Goal: Task Accomplishment & Management: Use online tool/utility

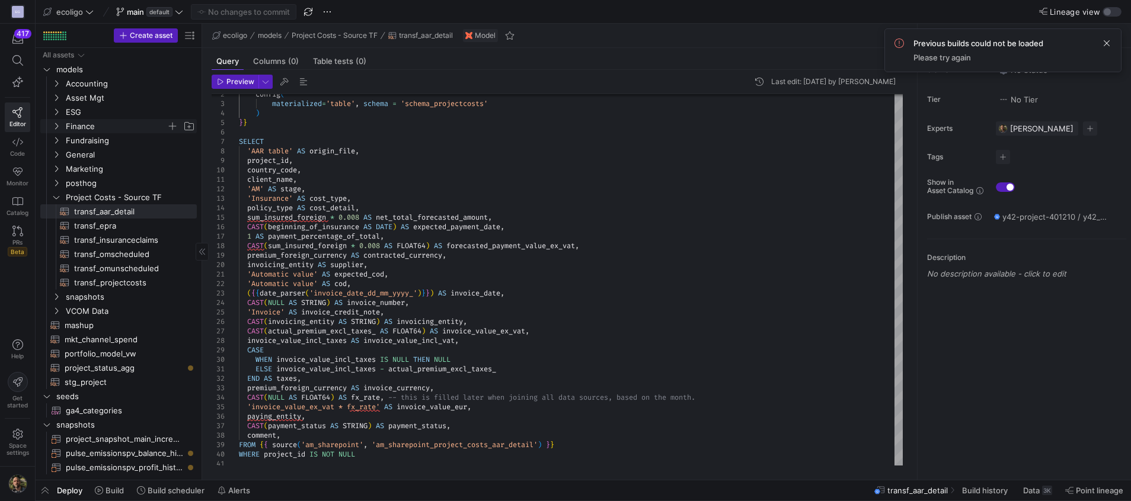
click at [55, 127] on icon "Press SPACE to select this row." at bounding box center [56, 126] width 8 height 7
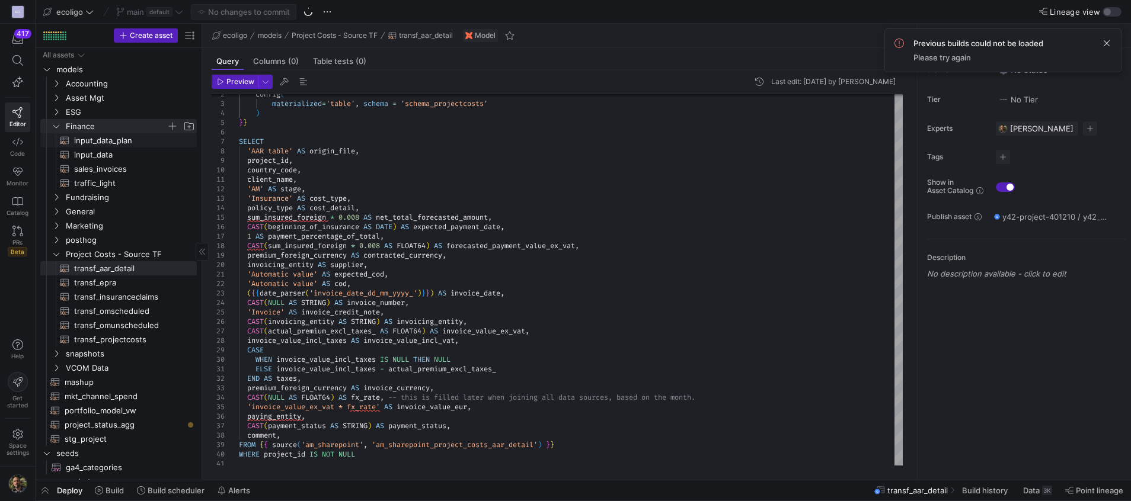
click at [111, 145] on span "input_data_plan​​​​​​​​​​" at bounding box center [128, 141] width 109 height 14
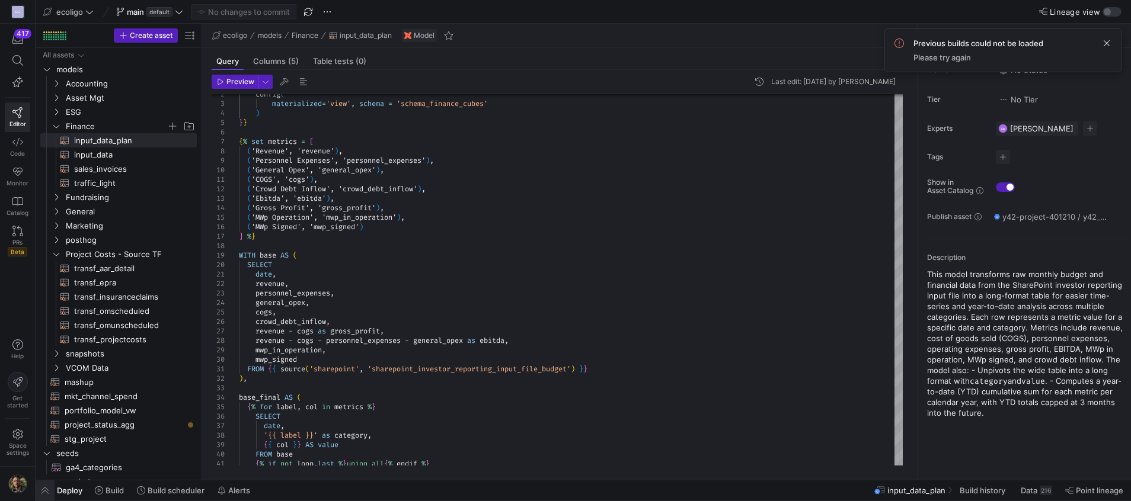
click at [41, 490] on span "button" at bounding box center [45, 491] width 19 height 20
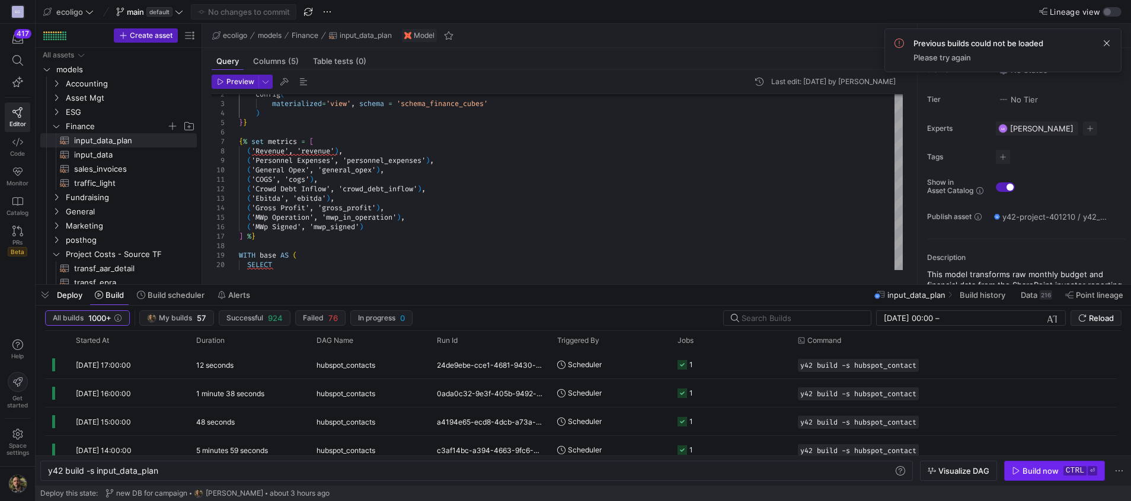
click at [1032, 468] on div "Build now" at bounding box center [1041, 471] width 36 height 9
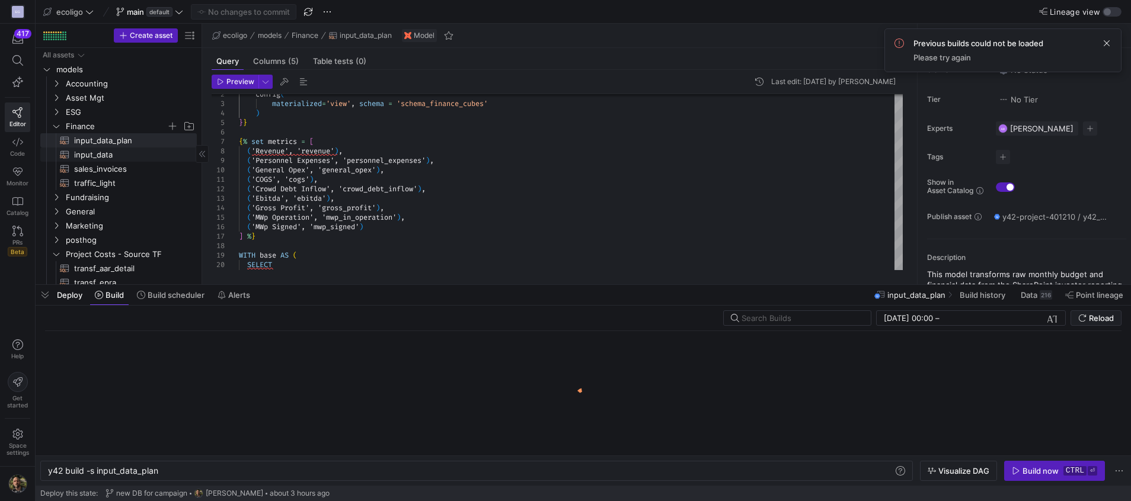
click at [101, 159] on span "input_data​​​​​​​​​​" at bounding box center [128, 155] width 109 height 14
type textarea "{{ config( materialized='view', schema = 'schema_finance_cubes' ) }} WITH base …"
type textarea "y42 build -s input_data"
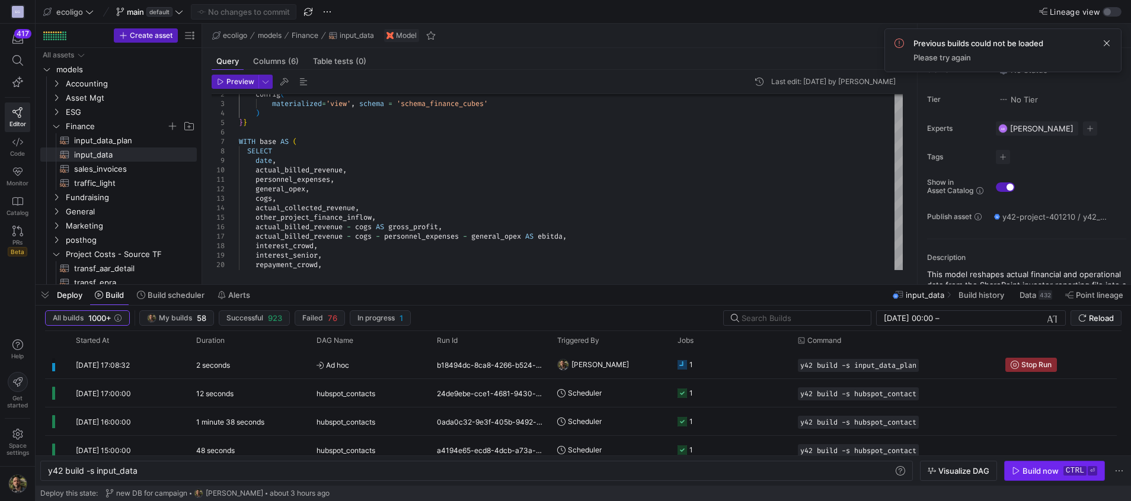
click at [1028, 467] on div "Build now" at bounding box center [1041, 471] width 36 height 9
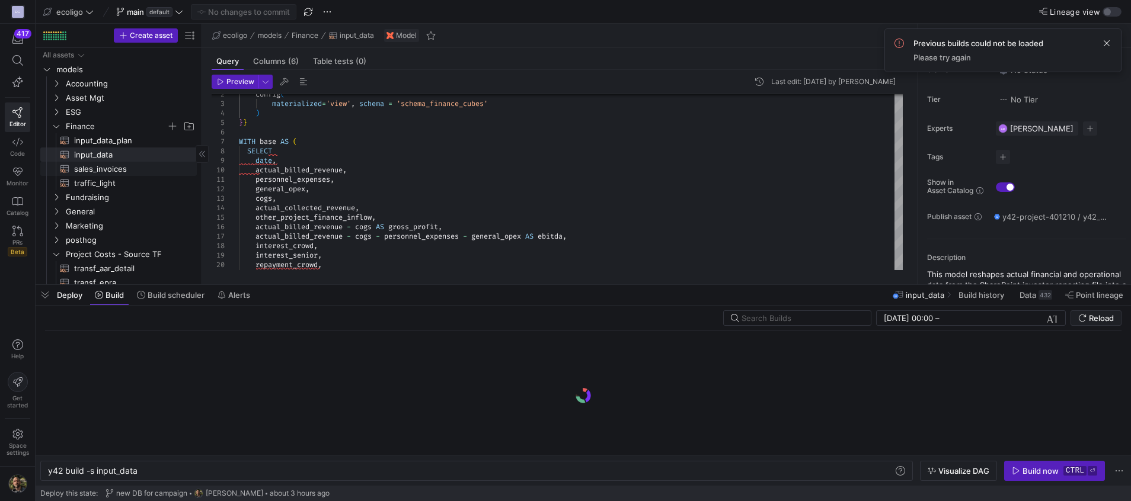
click at [103, 168] on span "sales_invoices​​​​​​​​​​" at bounding box center [128, 169] width 109 height 14
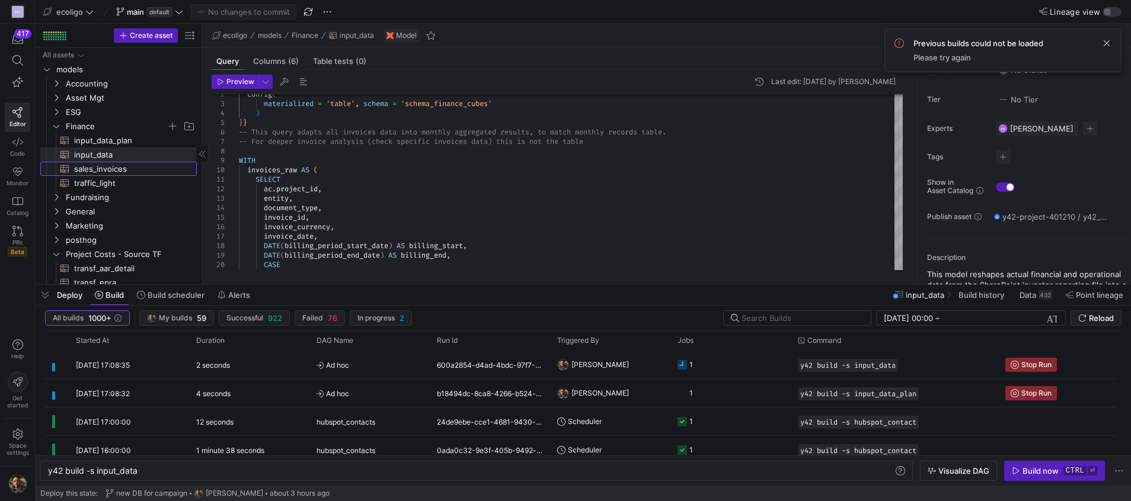
type textarea "{{ config( materialized = 'table', schema = 'schema_finance_cubes' ) }} -- This…"
type textarea "y42 build -s sales_invoices"
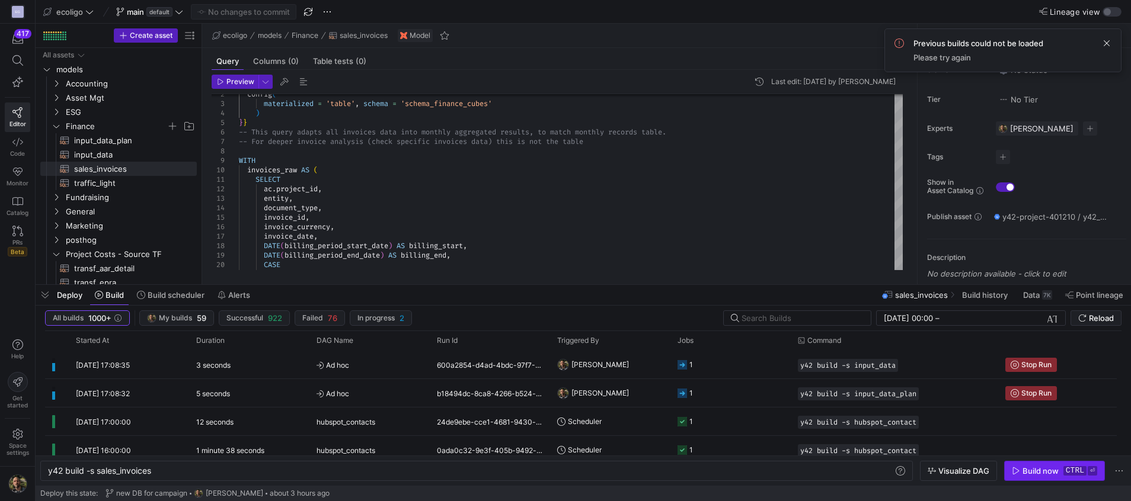
click at [1025, 469] on div "Build now" at bounding box center [1041, 471] width 36 height 9
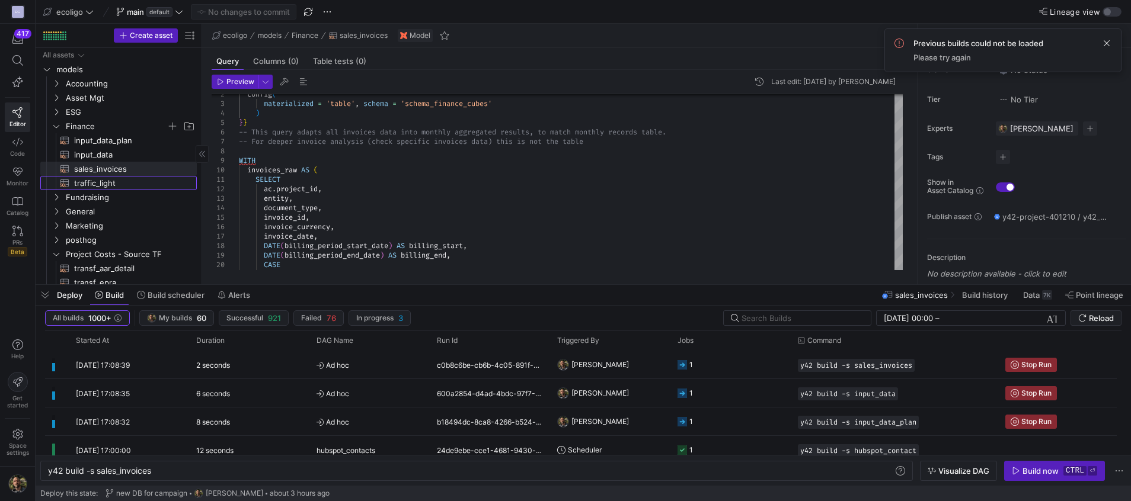
click at [96, 179] on span "traffic_light​​​​​​​​​​" at bounding box center [128, 184] width 109 height 14
type textarea "{{ config( materialized='table', schema = 'schema_finance_cubes' ) }} WITH snap…"
type textarea "y42 build -s traffic_light"
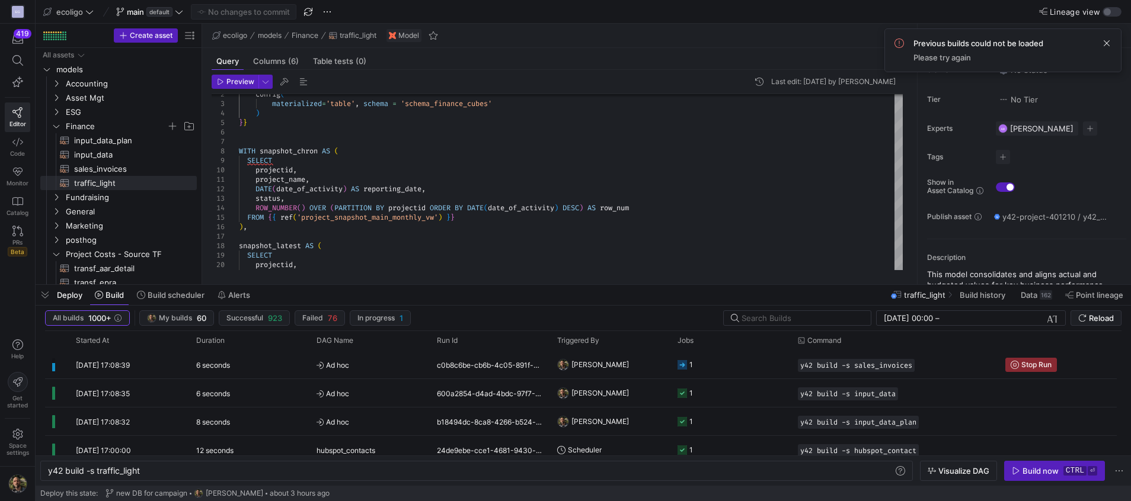
click at [1021, 461] on y42-orchestration-inline-build "y42 build -s traffic_light y42 build -s traffic_light Visualize DAG Build now c…" at bounding box center [583, 471] width 1095 height 30
click at [1024, 468] on div "Build now" at bounding box center [1041, 471] width 36 height 9
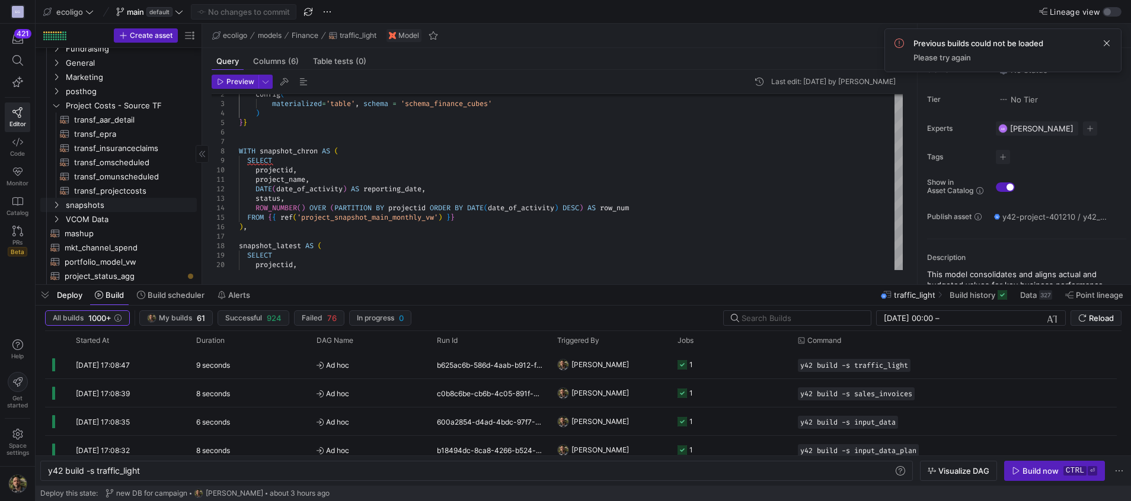
scroll to position [199, 0]
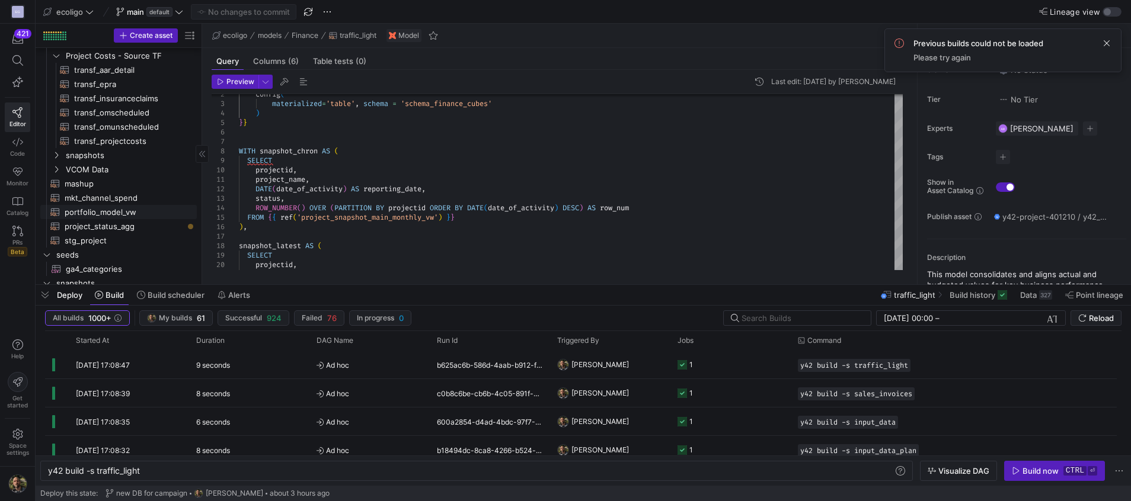
click at [100, 209] on span "portfolio_model_vw​​​​​​​​​​" at bounding box center [124, 213] width 119 height 14
type textarea "{{ config( materialized='view' ) }} With currency as ( select project_id,exchan…"
type textarea "y42 build -s portfolio_model_vw"
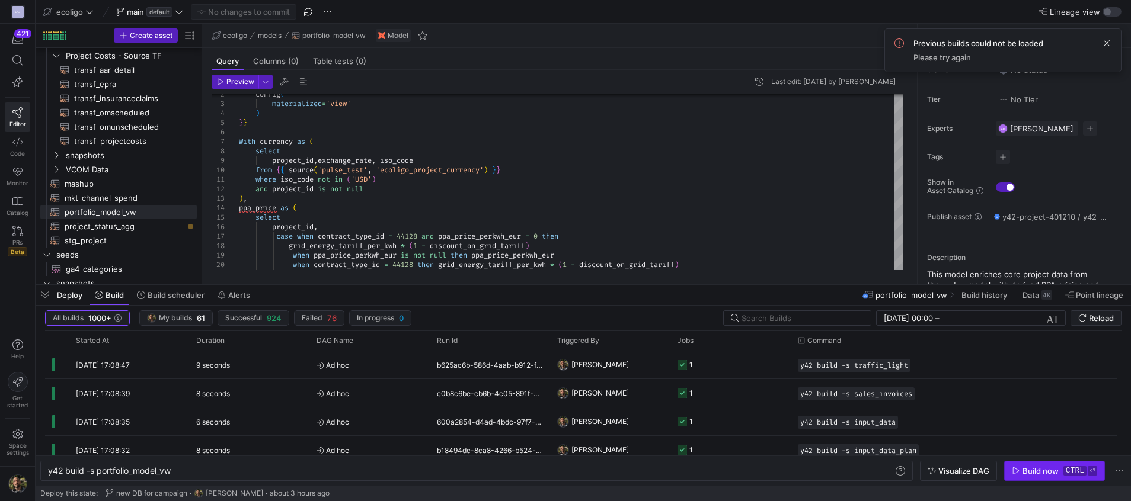
click at [1024, 472] on div "Build now" at bounding box center [1041, 471] width 36 height 9
click at [111, 228] on span "project_status_agg​​​​​​​​​​" at bounding box center [124, 227] width 119 height 14
type textarea "{{ config( materialized='view', schema = 'schema_general' ) }} select last_day(…"
type textarea "y42 build -s project_status_agg"
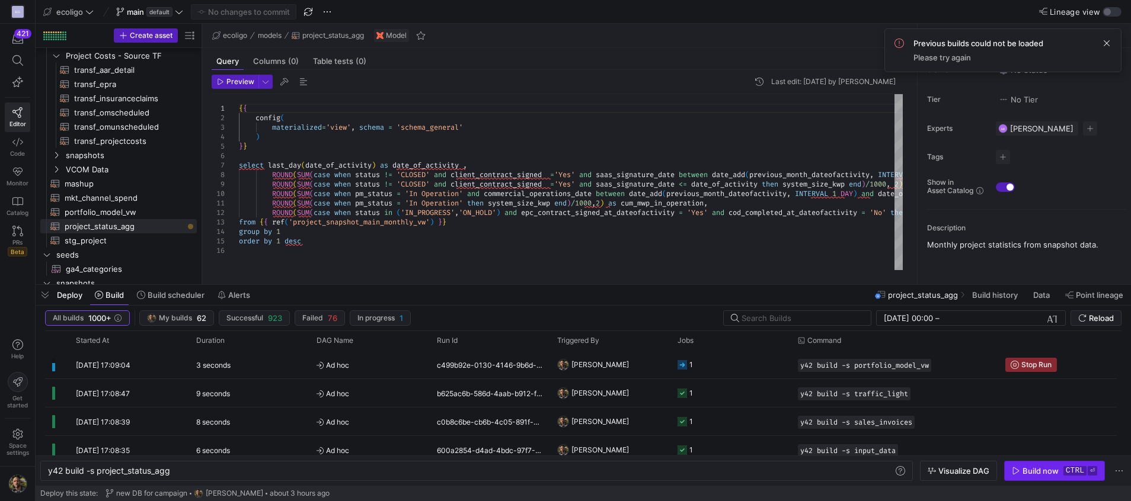
click at [1020, 472] on icon "button" at bounding box center [1016, 471] width 8 height 8
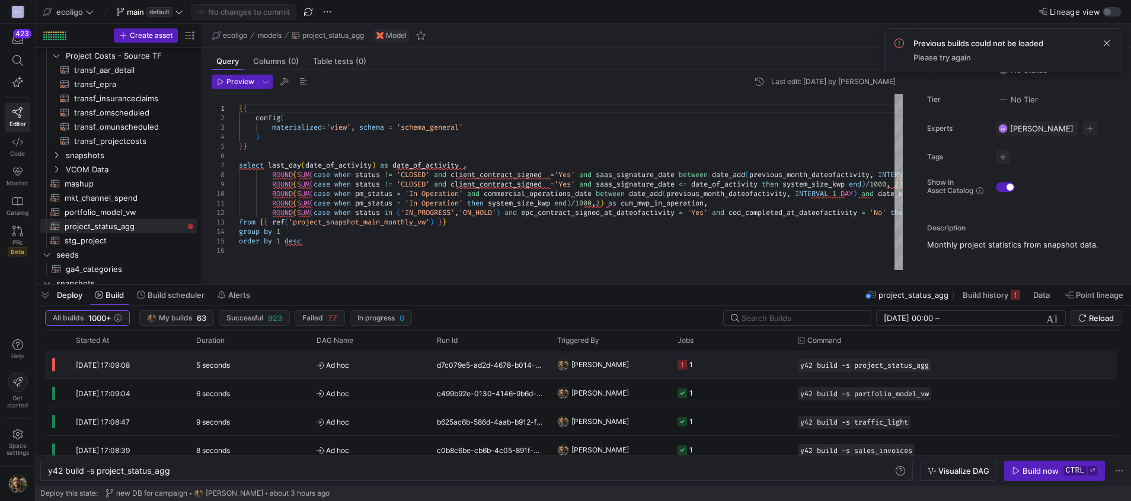
click at [740, 366] on y42-job-status-cell-renderer "1" at bounding box center [731, 365] width 106 height 27
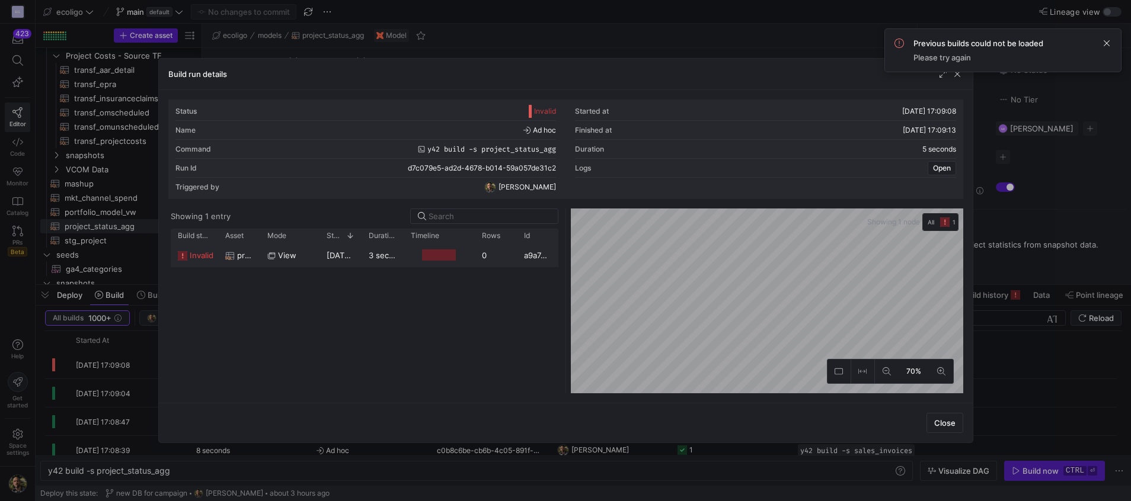
click at [351, 257] on span "[DATE] 17:09:09" at bounding box center [356, 255] width 59 height 9
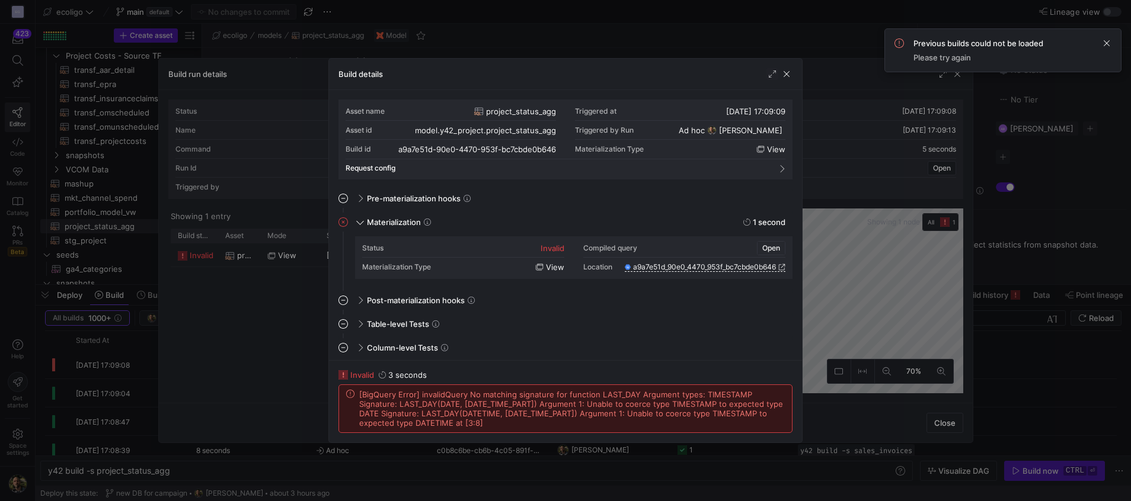
click at [766, 249] on span "Open" at bounding box center [771, 248] width 18 height 8
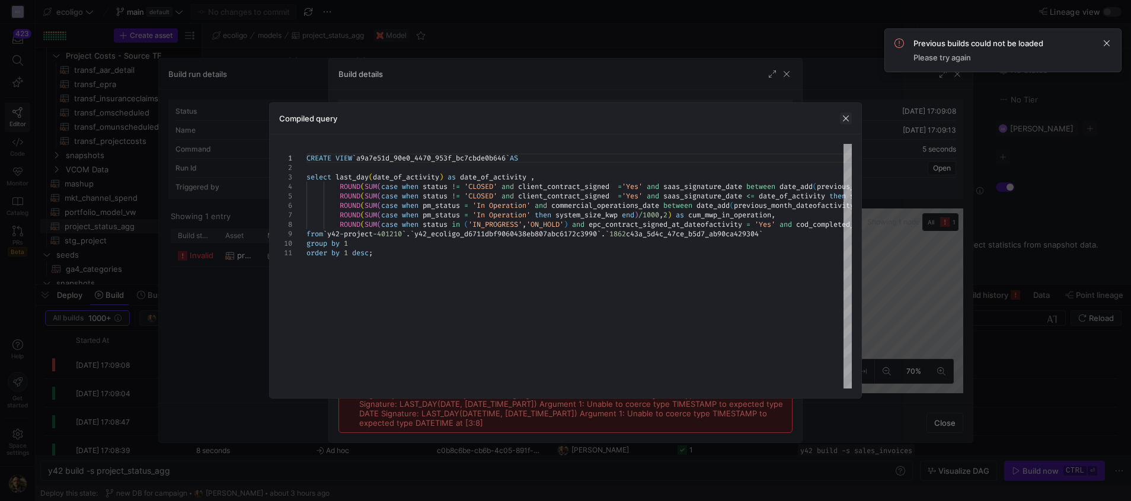
click at [845, 120] on span "button" at bounding box center [846, 119] width 12 height 12
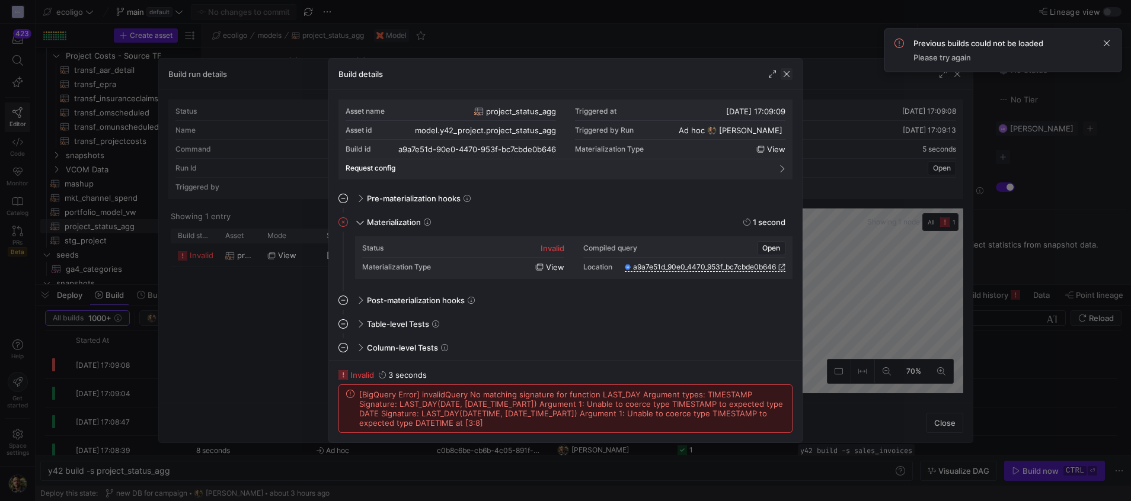
click at [787, 74] on span "button" at bounding box center [787, 74] width 12 height 12
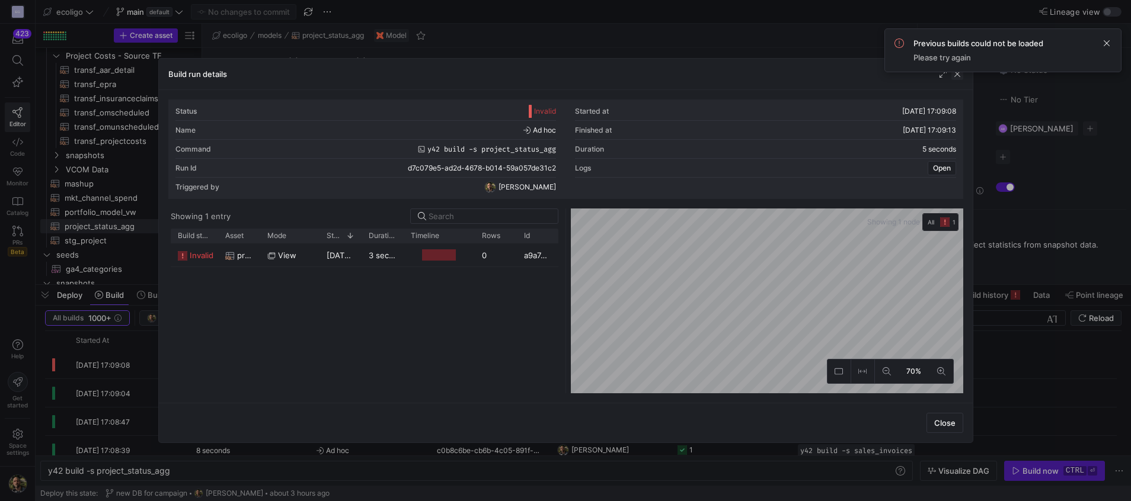
click at [954, 75] on span "button" at bounding box center [957, 74] width 12 height 12
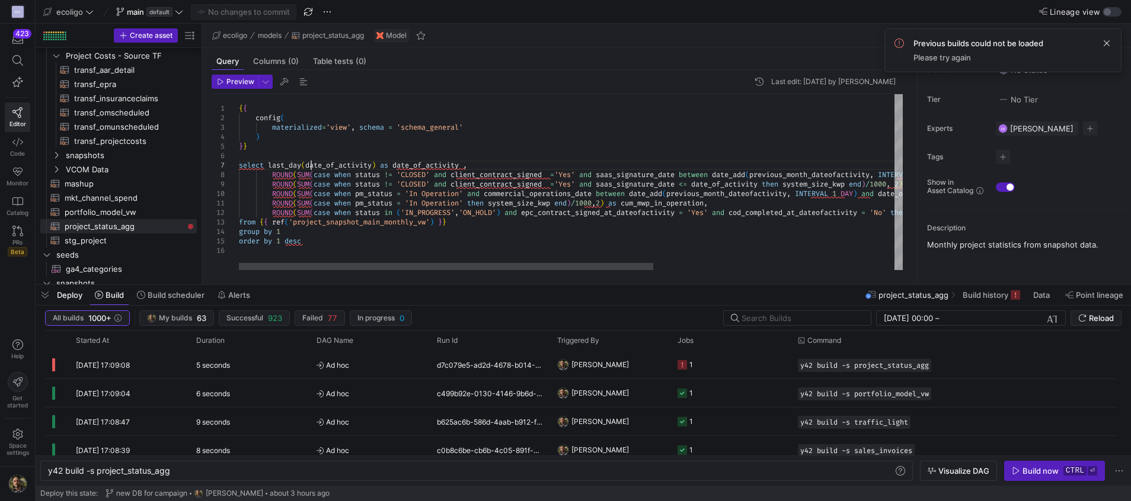
click at [309, 167] on div "{ { config ( materialized = 'view' , schema = 'schema_general' ) } } select las…" at bounding box center [763, 182] width 1049 height 176
click at [400, 163] on div "{ { config ( materialized = 'view' , schema = 'schema_general' ) } } select las…" at bounding box center [763, 182] width 1049 height 176
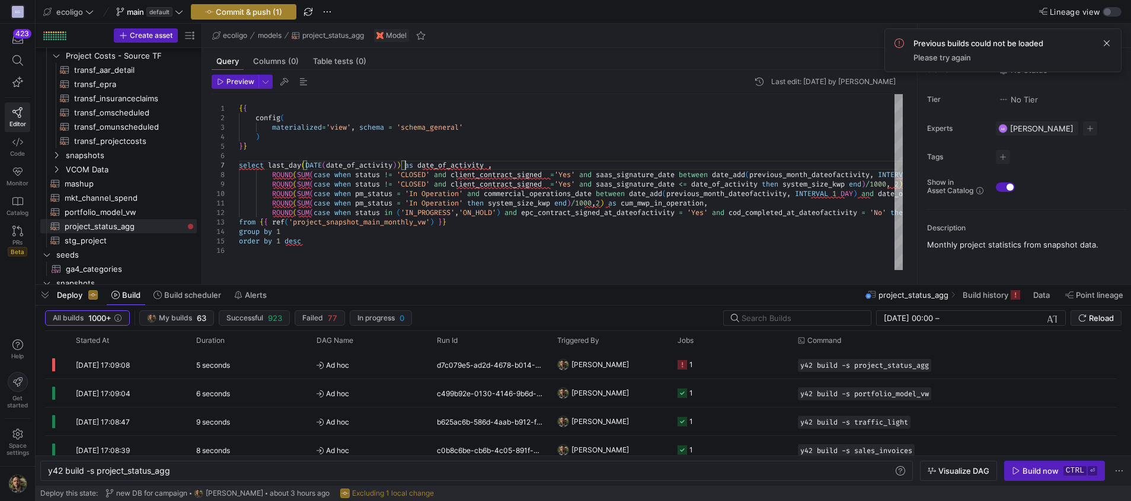
type textarea "{{ config( materialized='view', schema = 'schema_general' ) }} select last_day(…"
click at [247, 12] on span "Commit & push (1)" at bounding box center [249, 11] width 66 height 9
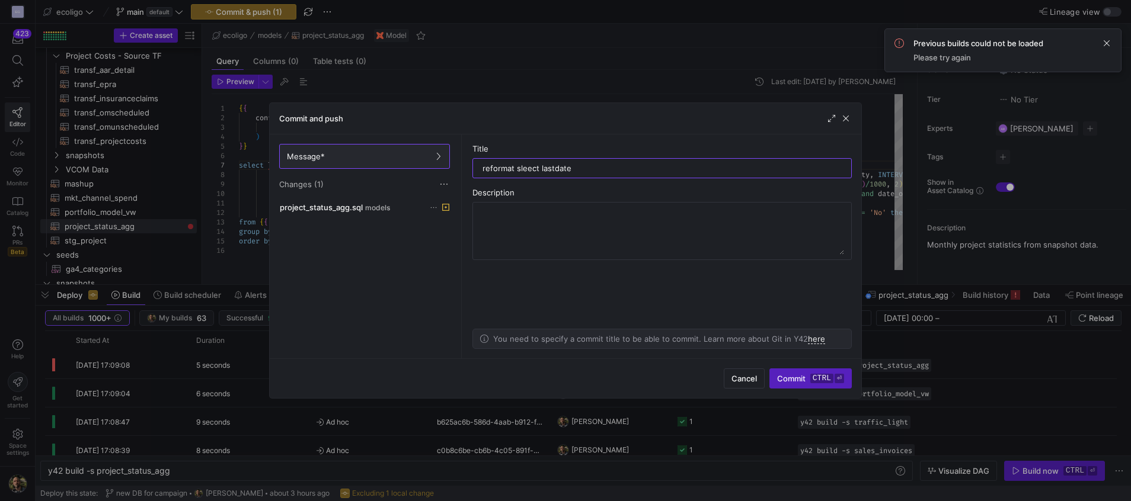
type input "reformat sleect lastdate"
click at [808, 391] on div "Cancel Commit ctrl ⏎" at bounding box center [566, 379] width 592 height 40
click at [783, 375] on span "Commit ctrl ⏎" at bounding box center [810, 378] width 67 height 9
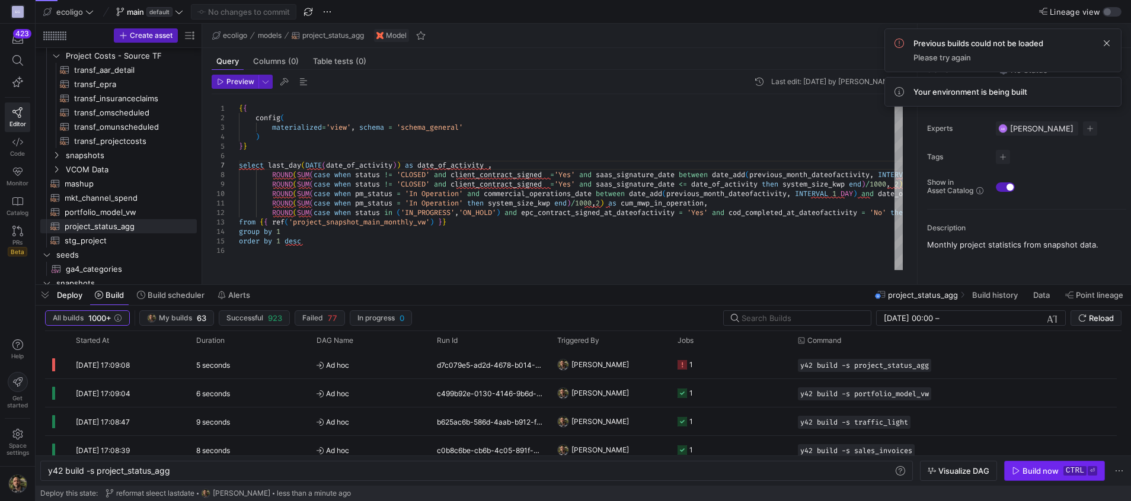
click at [1034, 472] on div "Build now" at bounding box center [1041, 471] width 36 height 9
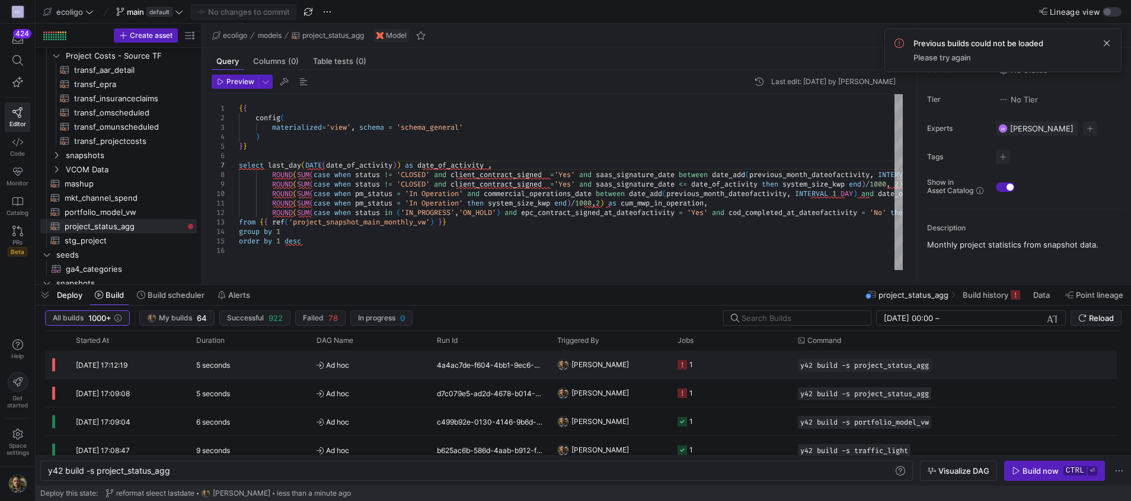
click at [533, 367] on div "4a4ac7de-f604-4bb1-9ec6-81451f53a488" at bounding box center [490, 365] width 120 height 28
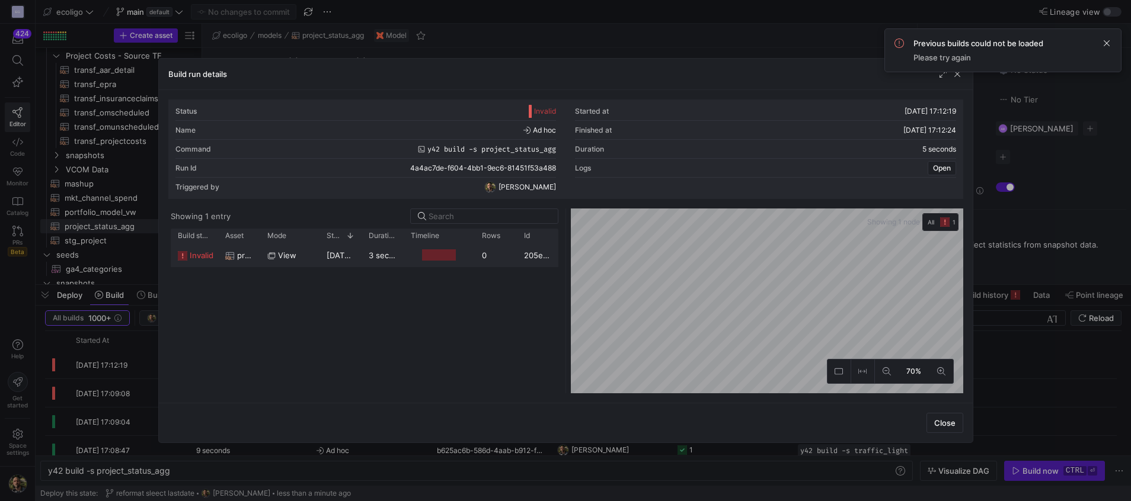
click at [375, 253] on y42-duration "3 seconds" at bounding box center [388, 255] width 39 height 9
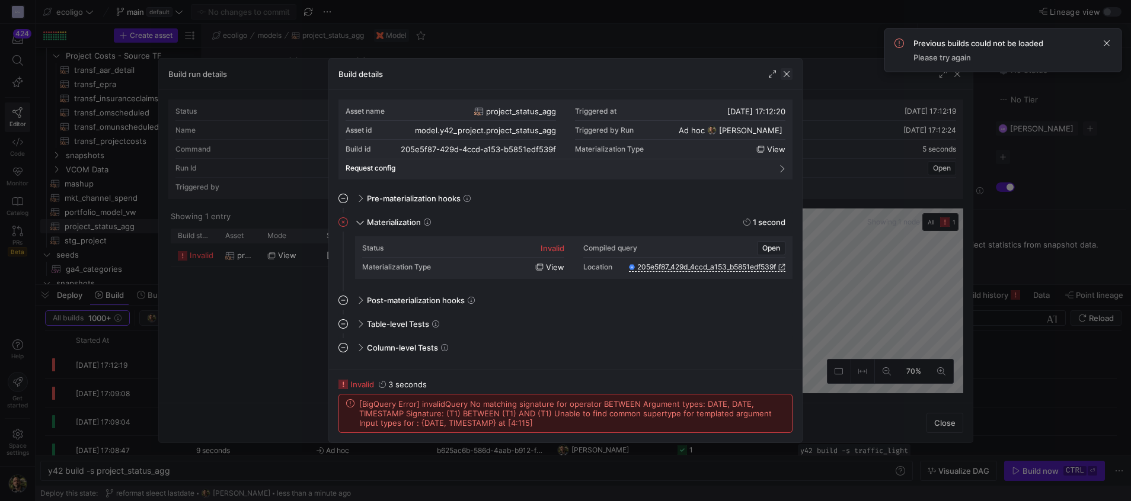
click at [790, 75] on span "button" at bounding box center [787, 74] width 12 height 12
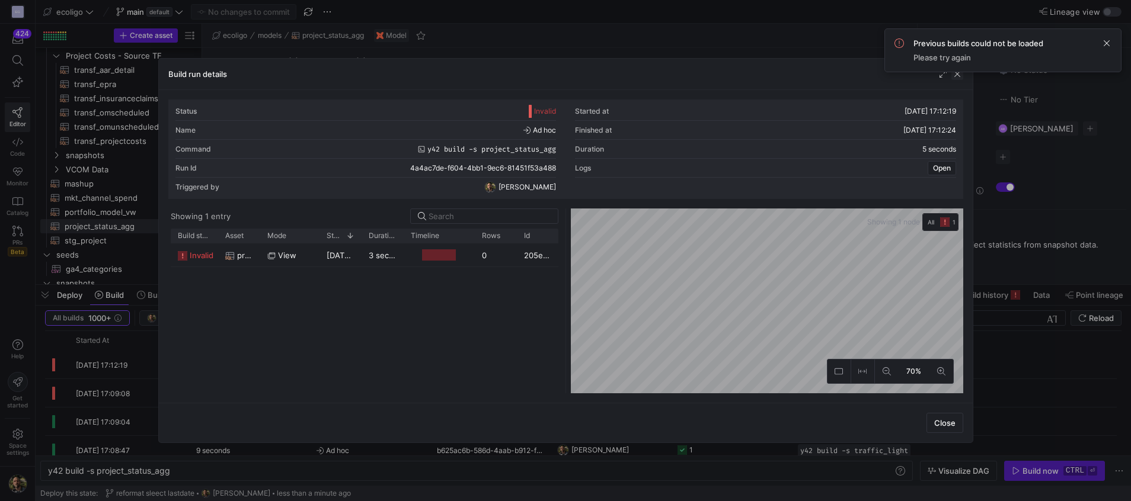
click at [959, 76] on span "button" at bounding box center [957, 74] width 12 height 12
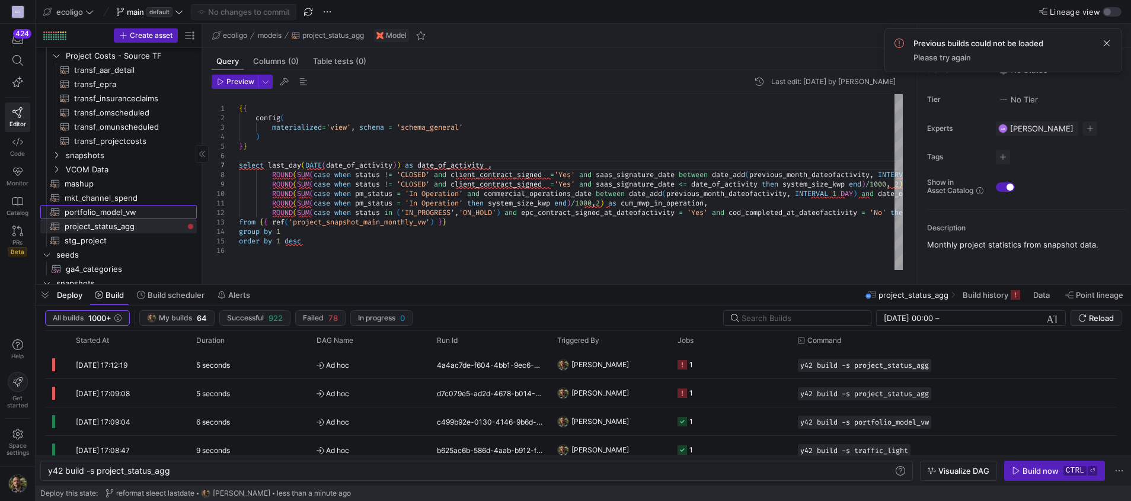
click at [106, 207] on span "portfolio_model_vw​​​​​​​​​​" at bounding box center [124, 213] width 119 height 14
type textarea "{{ config( materialized='view' ) }} With currency as ( select project_id,exchan…"
type textarea "y42 build -s portfolio_model_vw"
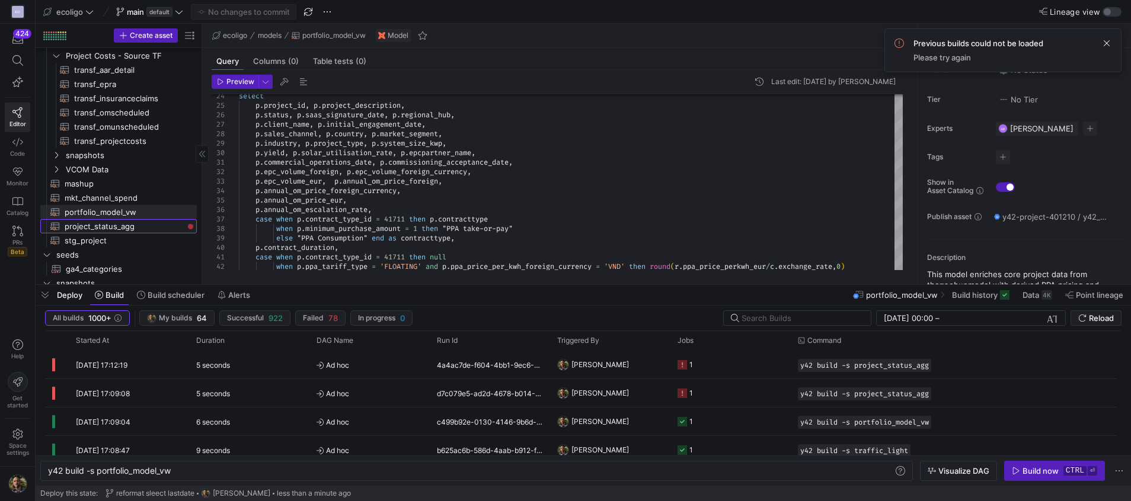
click at [98, 231] on span "project_status_agg​​​​​​​​​​" at bounding box center [124, 227] width 119 height 14
type textarea "{{ config( materialized='view', schema = 'schema_general' ) }} select last_day(…"
type textarea "y42 build -s project_status_agg"
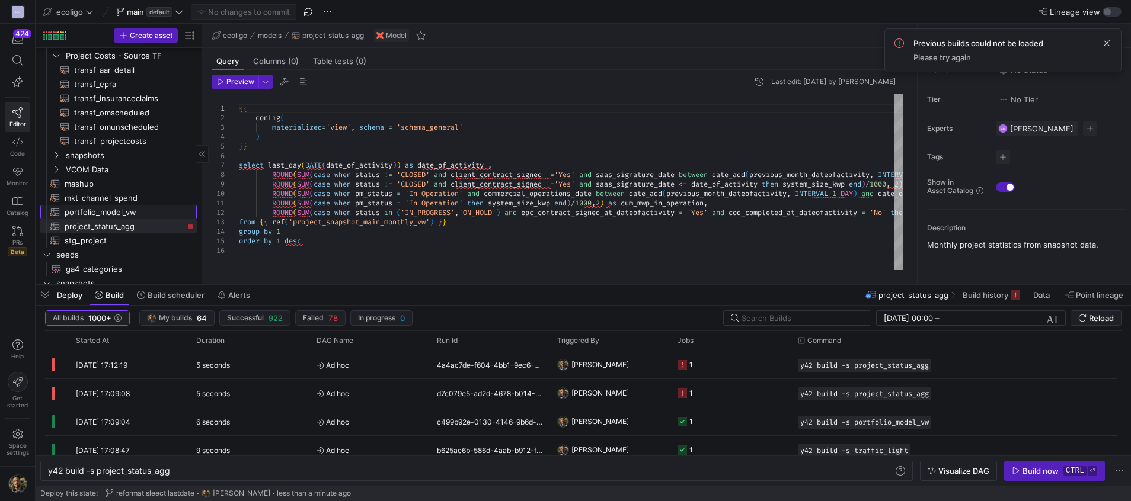
click at [88, 209] on span "portfolio_model_vw​​​​​​​​​​" at bounding box center [124, 213] width 119 height 14
type textarea "{{ config( materialized='view' ) }} With currency as ( select project_id,exchan…"
type textarea "y42 build -s portfolio_model_vw"
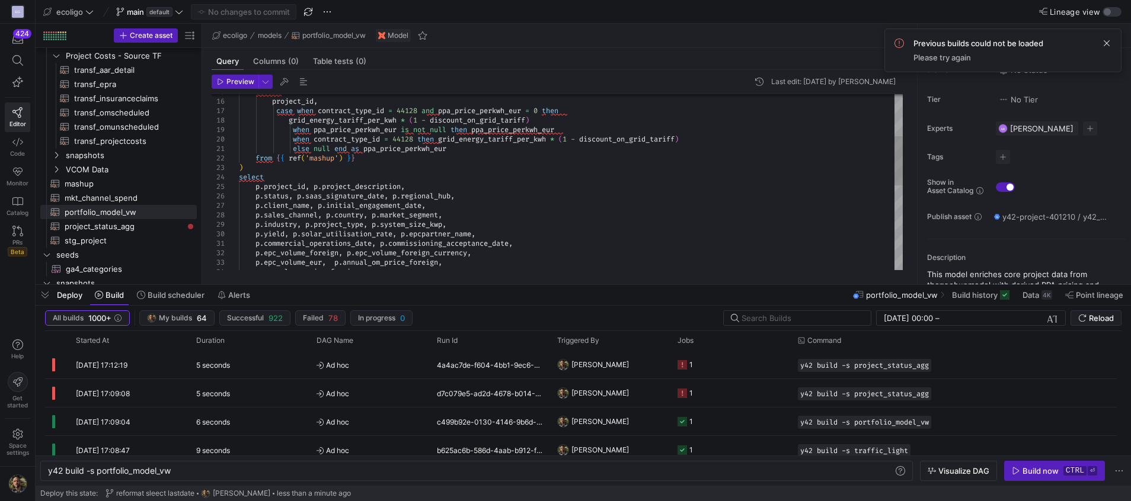
scroll to position [57, 0]
click at [318, 187] on div "select p . project_id , p . project_description , p . status , p . saas_signatu…" at bounding box center [571, 258] width 664 height 626
click at [317, 187] on div "select p . project_id , p . project_description , p . status , p . saas_signatu…" at bounding box center [571, 258] width 664 height 626
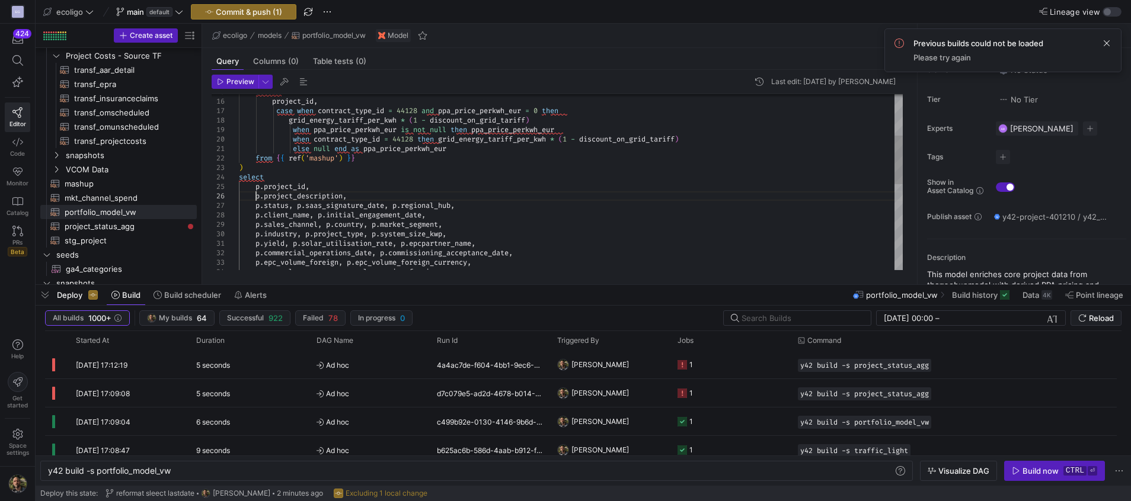
click at [300, 202] on div "select p . project_id , p . status , p . saas_signature_date , p . regional_hub…" at bounding box center [571, 262] width 664 height 635
click at [352, 218] on div "select p . project_id , p . status , p . client_name , p . initial_engagement_d…" at bounding box center [571, 267] width 664 height 645
click at [319, 239] on div "select p . project_id , p . status , p . client_name , p . initial_engagement_d…" at bounding box center [571, 272] width 664 height 654
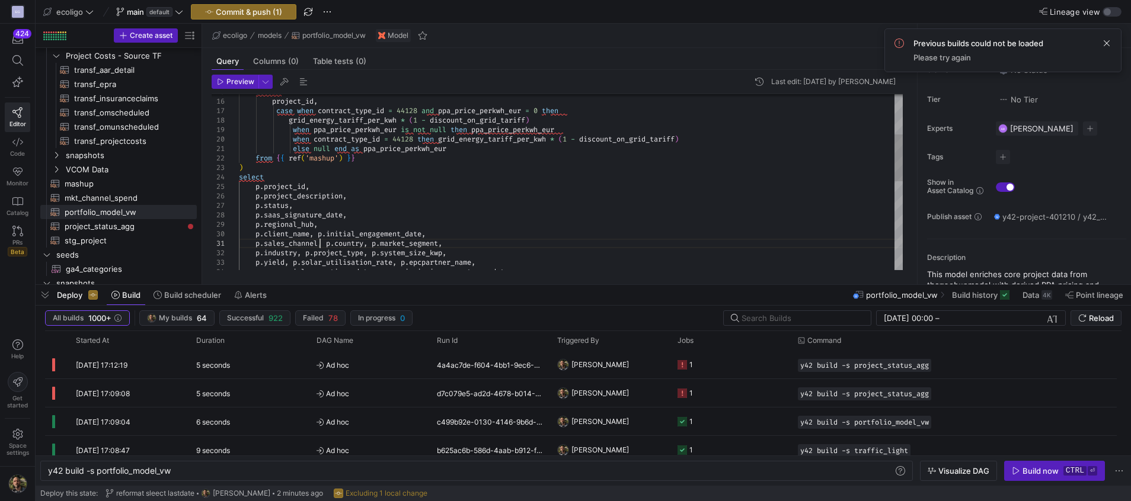
scroll to position [18, 17]
click at [328, 241] on div "select p . project_id , p . status , p . client_name , p . initial_engagement_d…" at bounding box center [571, 272] width 664 height 654
click at [319, 234] on div "select p . project_id , p . status , p . client_name , p . initial_engagement_d…" at bounding box center [571, 277] width 664 height 664
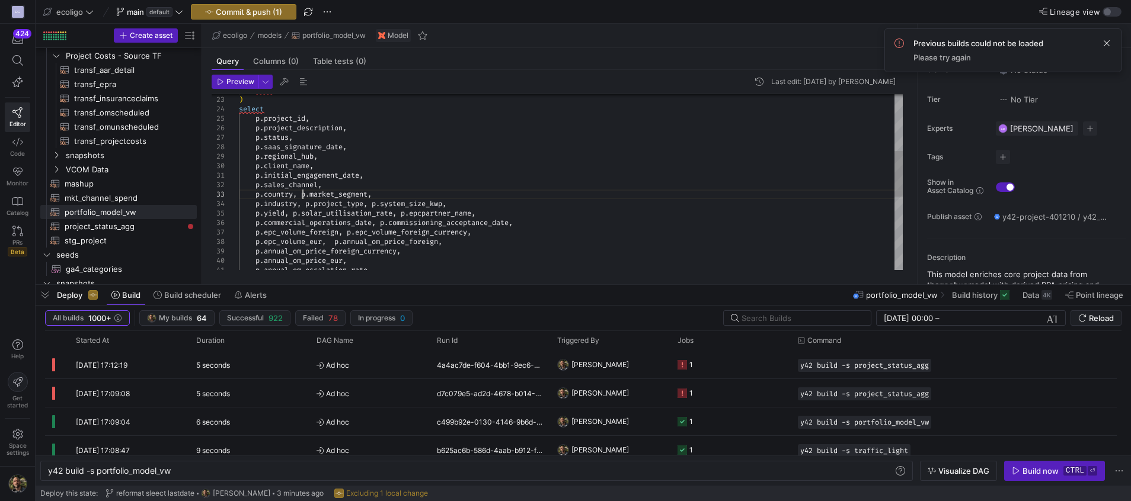
click at [303, 196] on div "select p . project_id , p . status , p . client_name , p . sales_channel , p . …" at bounding box center [571, 213] width 664 height 673
click at [307, 214] on div "select p . project_id , p . status , p . client_name , p . sales_channel , p . …" at bounding box center [571, 218] width 664 height 683
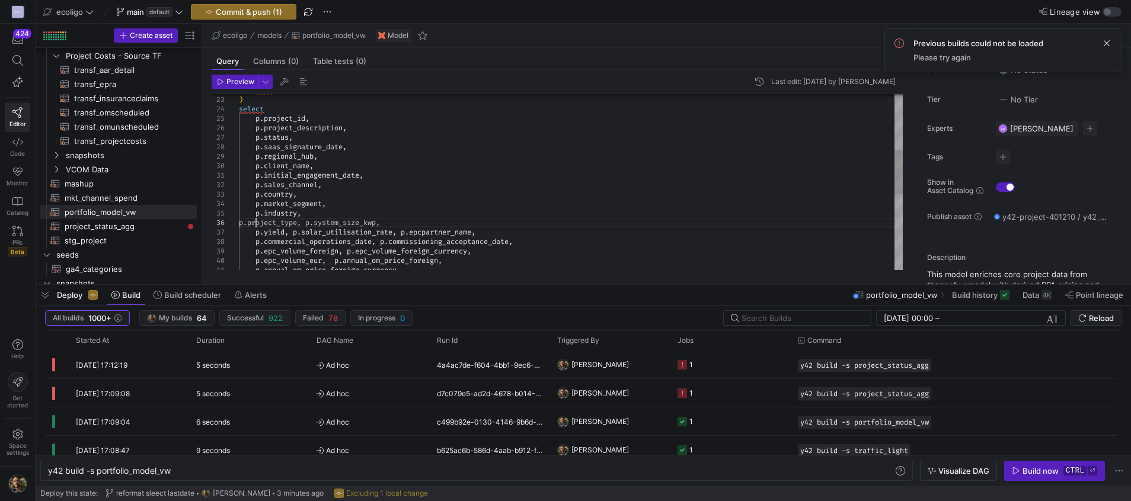
scroll to position [47, 17]
click at [324, 226] on div "select p . project_id , p . status , p . client_name , p . sales_channel , p . …" at bounding box center [571, 223] width 664 height 692
click at [293, 242] on div "select p . project_id , p . status , p . client_name , p . sales_channel , p . …" at bounding box center [571, 228] width 664 height 702
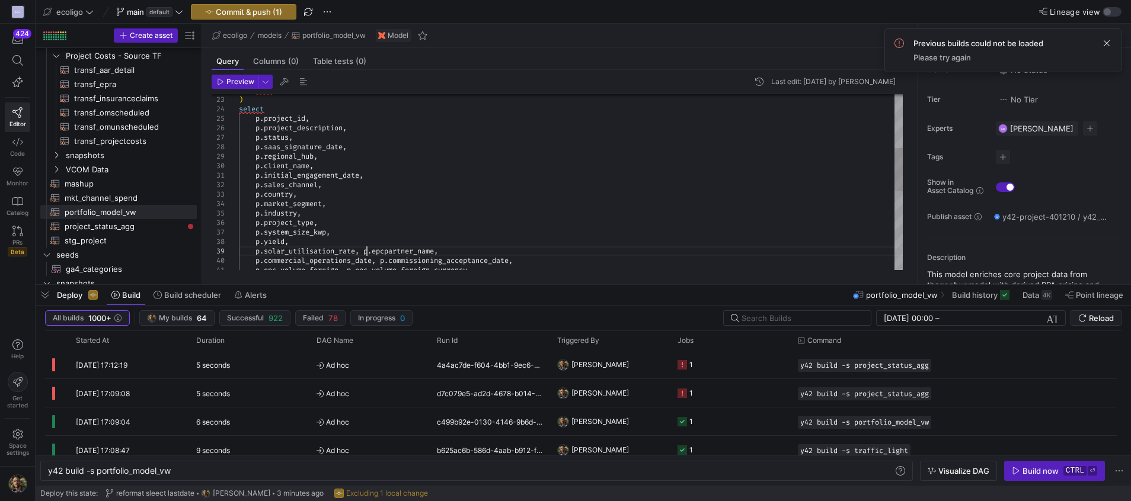
click at [368, 253] on div "select p . project_id , p . status , p . client_name , p . sales_channel , p . …" at bounding box center [571, 232] width 664 height 711
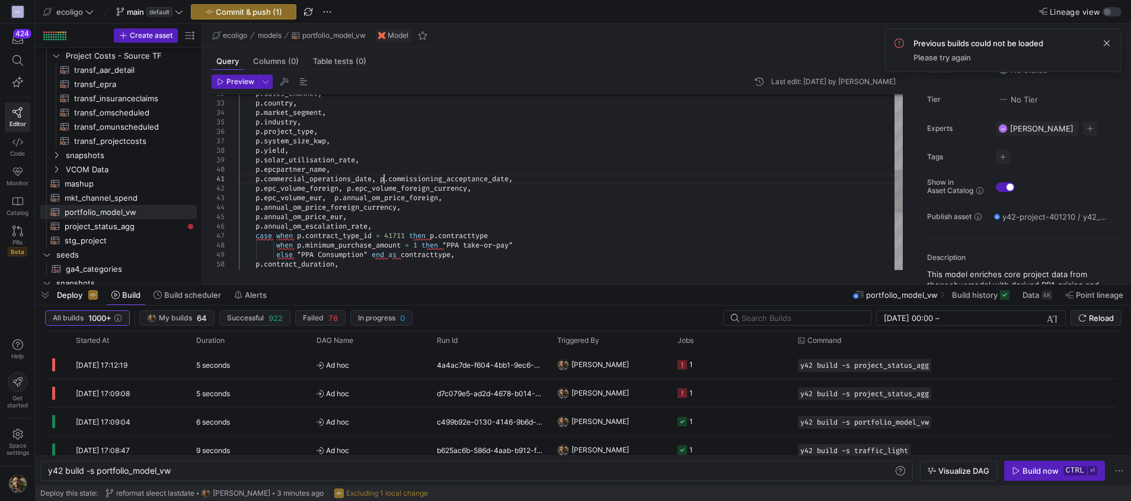
click at [384, 180] on div "p . sales_channel , p . industry , p . country , p . yield , p . commercial_ope…" at bounding box center [571, 145] width 664 height 721
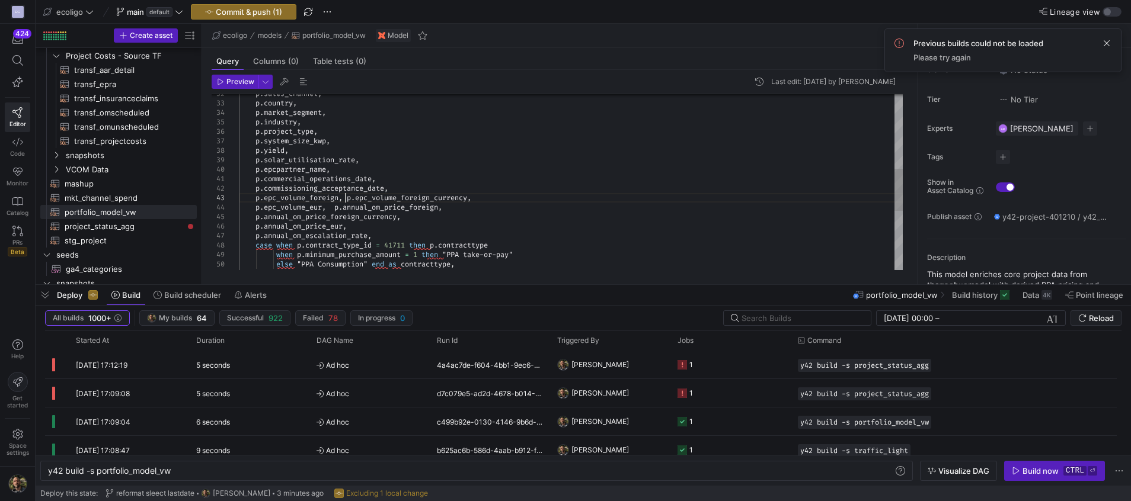
click at [347, 198] on div "p . sales_channel , p . industry , p . country , p . yield , p . commercial_ope…" at bounding box center [571, 150] width 664 height 730
click at [338, 218] on div "p . sales_channel , p . industry , p . country , p . yield , p . commercial_ope…" at bounding box center [571, 155] width 664 height 740
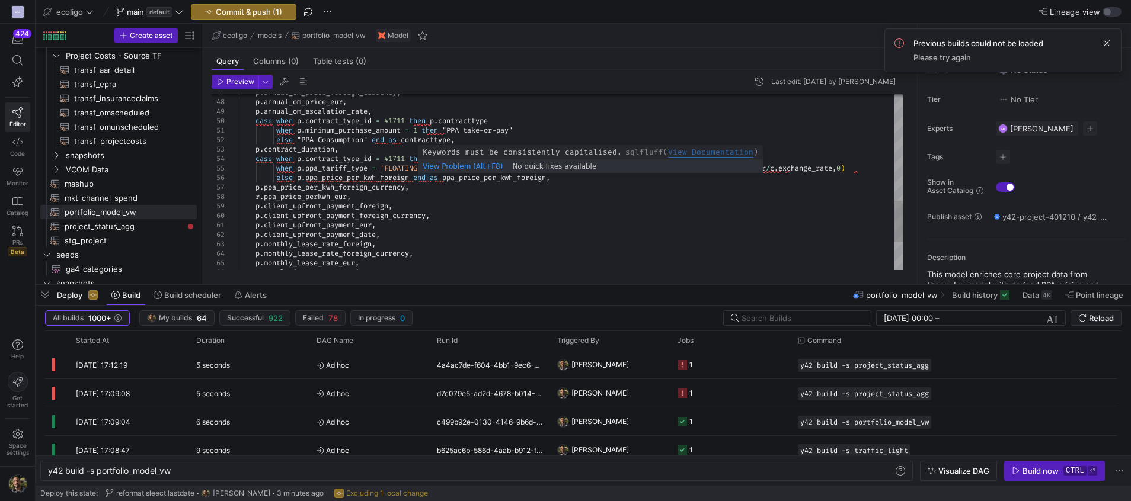
click at [419, 177] on div "p . client_upfront_payment_foreign_currency , p . client_upfront_payment_eur , …" at bounding box center [571, 16] width 664 height 749
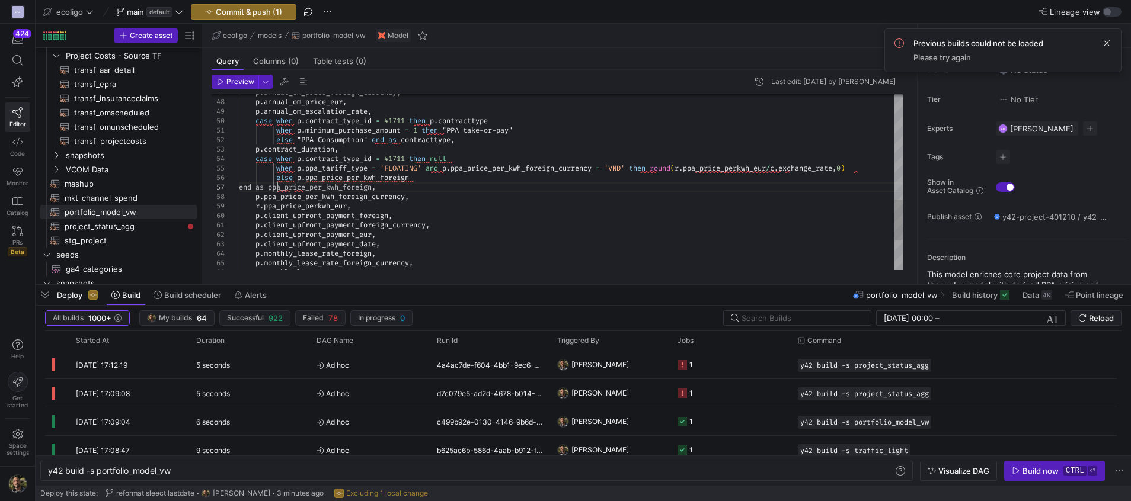
scroll to position [57, 38]
click at [277, 158] on div "p . client_upfront_payment_foreign_currency , p . client_upfront_payment_eur , …" at bounding box center [571, 21] width 664 height 759
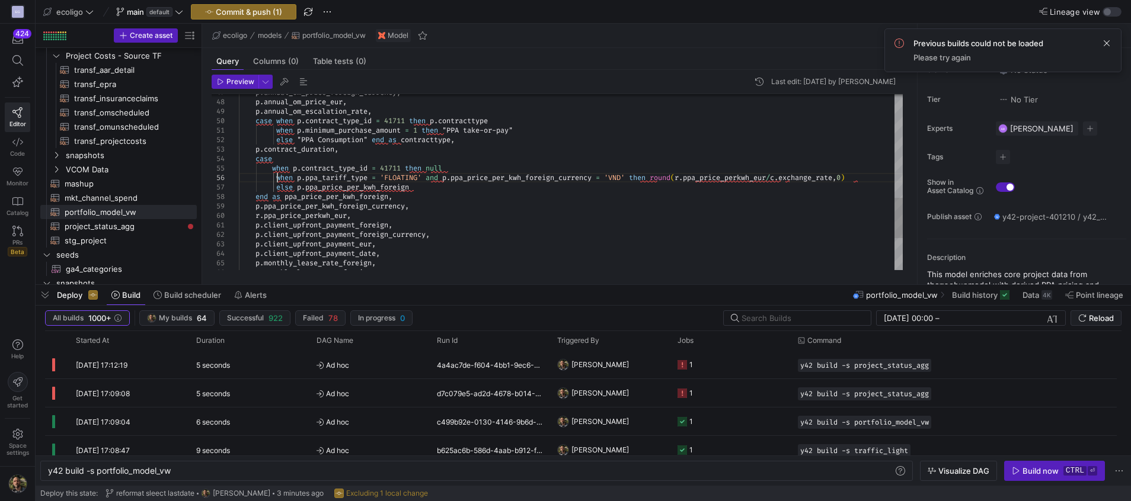
click at [277, 178] on div "p . client_upfront_payment_foreign_currency , p . client_upfront_payment_eur , …" at bounding box center [571, 26] width 664 height 768
click at [277, 186] on div "p . client_upfront_payment_foreign_currency , p . client_upfront_payment_eur , …" at bounding box center [571, 26] width 664 height 768
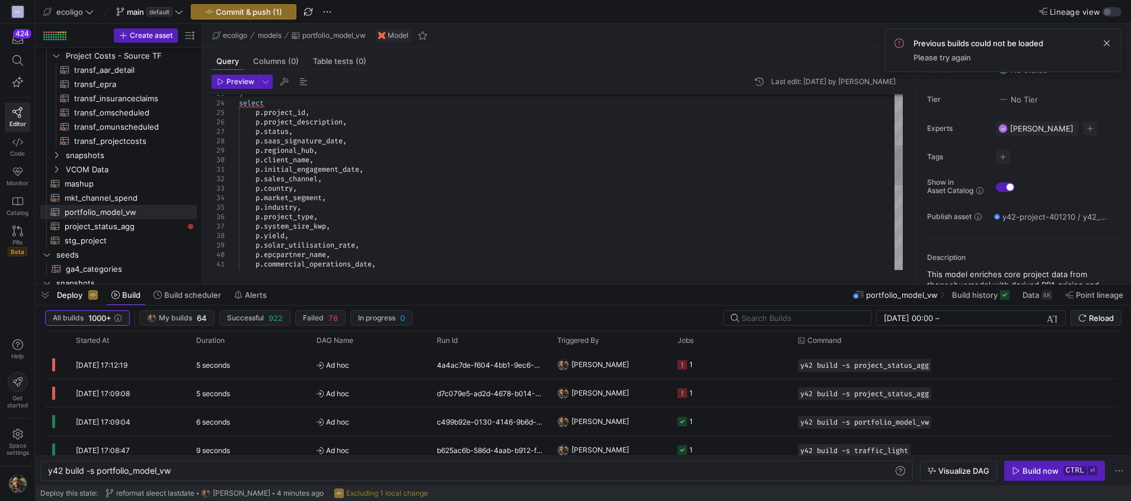
scroll to position [47, 34]
click at [256, 142] on div "p . commissioning_acceptance_date , p . commercial_operations_date , p . epcpar…" at bounding box center [571, 255] width 664 height 768
click at [381, 142] on div "p . commissioning_acceptance_date , p . commercial_operations_date , p . epcpar…" at bounding box center [571, 255] width 664 height 768
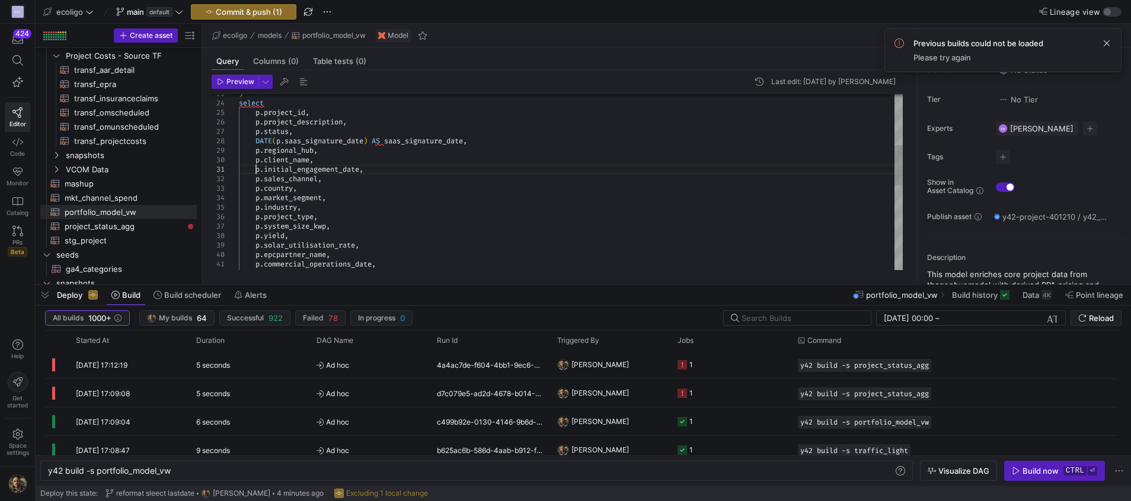
click at [255, 167] on div "p . commissioning_acceptance_date , p . commercial_operations_date , p . epcpar…" at bounding box center [571, 255] width 664 height 768
click at [384, 172] on div "p . commissioning_acceptance_date , p . commercial_operations_date , p . epcpar…" at bounding box center [571, 255] width 664 height 768
click at [486, 168] on div "p . commissioning_acceptance_date , p . commercial_operations_date , p . epcpar…" at bounding box center [571, 255] width 664 height 768
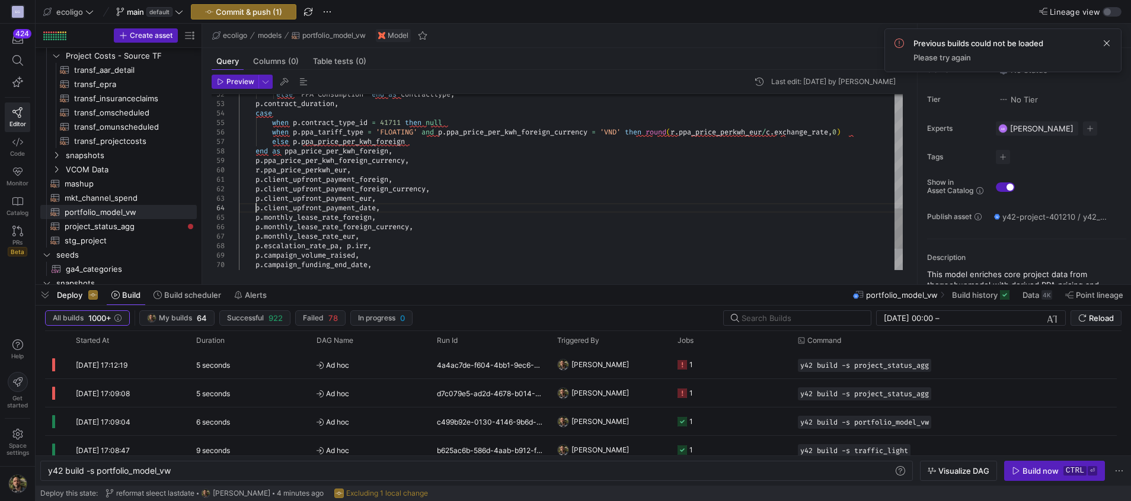
scroll to position [9, 196]
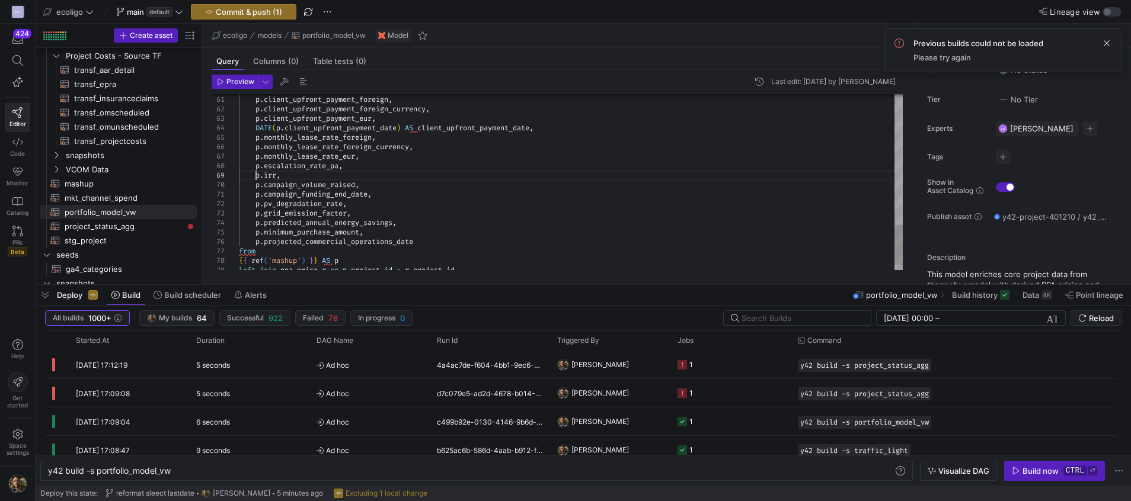
type textarea "p.client_upfront_payment_foreign, p.client_upfront_payment_foreign_currency, p.…"
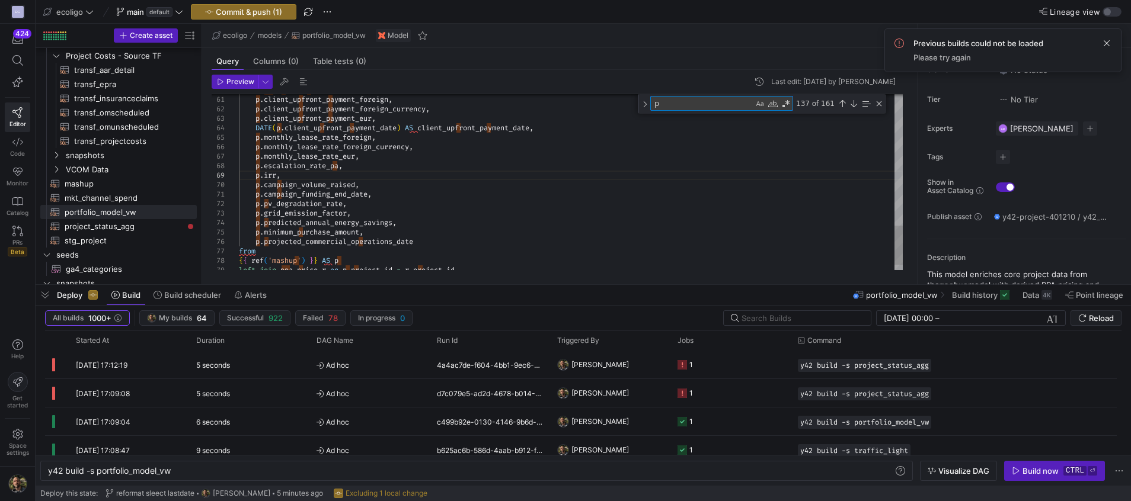
type textarea "a"
type textarea "p.campaign_funding_end_date, p.pv_degradation_rate, p.grid_emission_factor, p.p…"
type textarea "ac"
type textarea "p.client_upfront_payment_foreign, p.client_upfront_payment_foreign_currency, p.…"
type textarea "a"
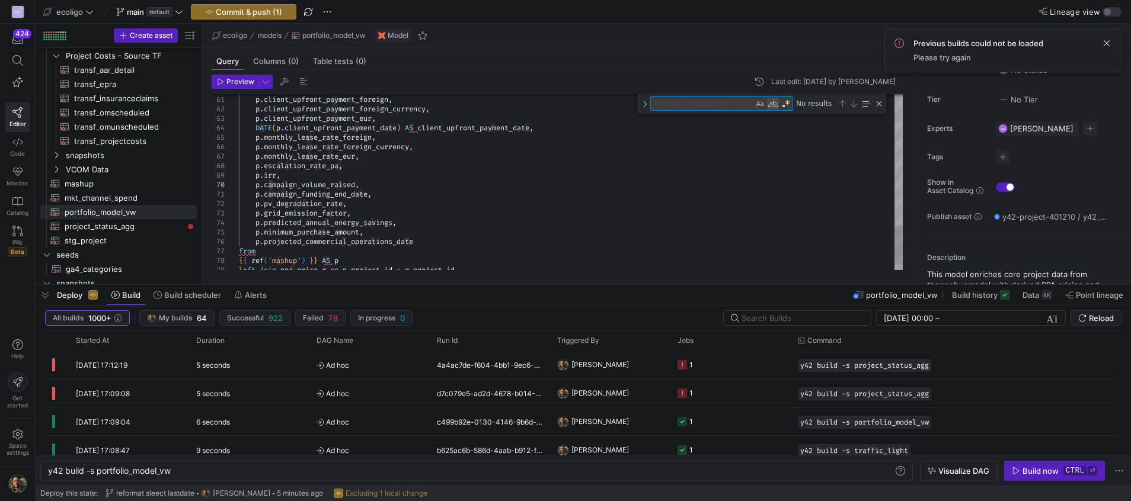
type textarea "d"
type textarea "p.campaign_funding_end_date, p.pv_degradation_rate, p.grid_emission_factor, p.p…"
type textarea "date_of"
click at [100, 229] on span "project_status_agg​​​​​​​​​​" at bounding box center [124, 227] width 119 height 14
type textarea "{{ config( materialized='view', schema = 'schema_general' ) }} select last_day(…"
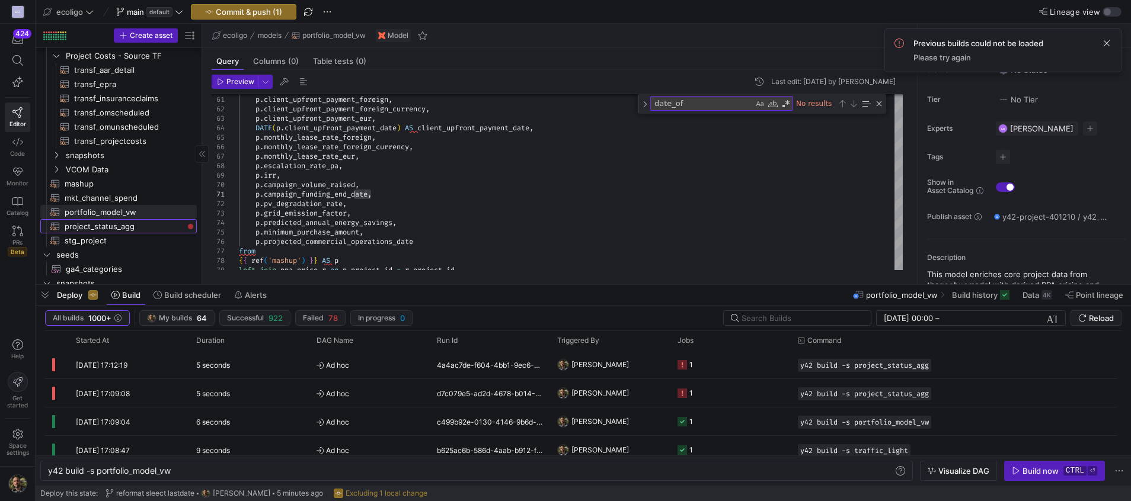
type textarea "y42 build -s project_status_agg"
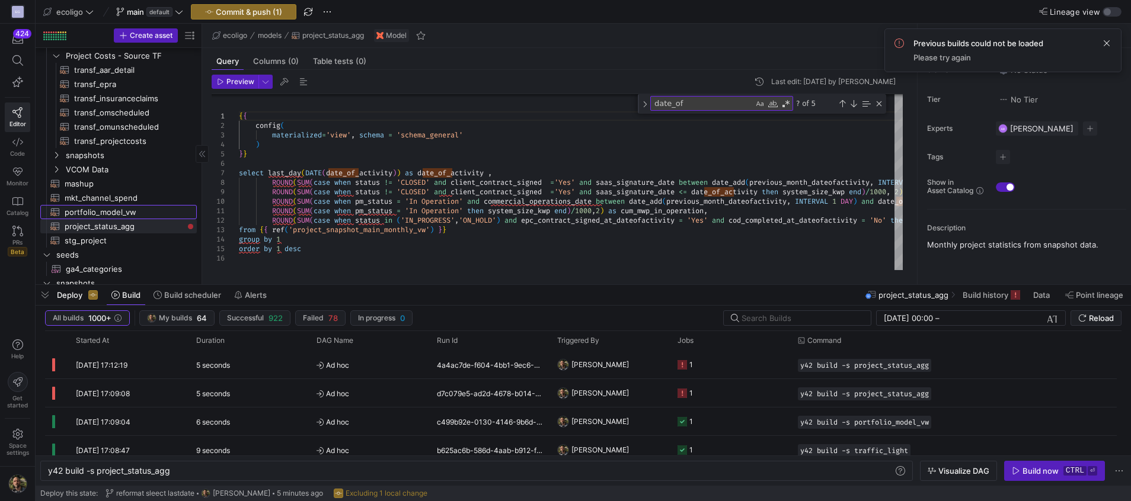
click at [114, 207] on span "portfolio_model_vw​​​​​​​​​​" at bounding box center [124, 213] width 119 height 14
type textarea "{{ config( materialized='view' ) }} With currency as ( select project_id,exchan…"
type textarea "y42 build -s portfolio_model_vw"
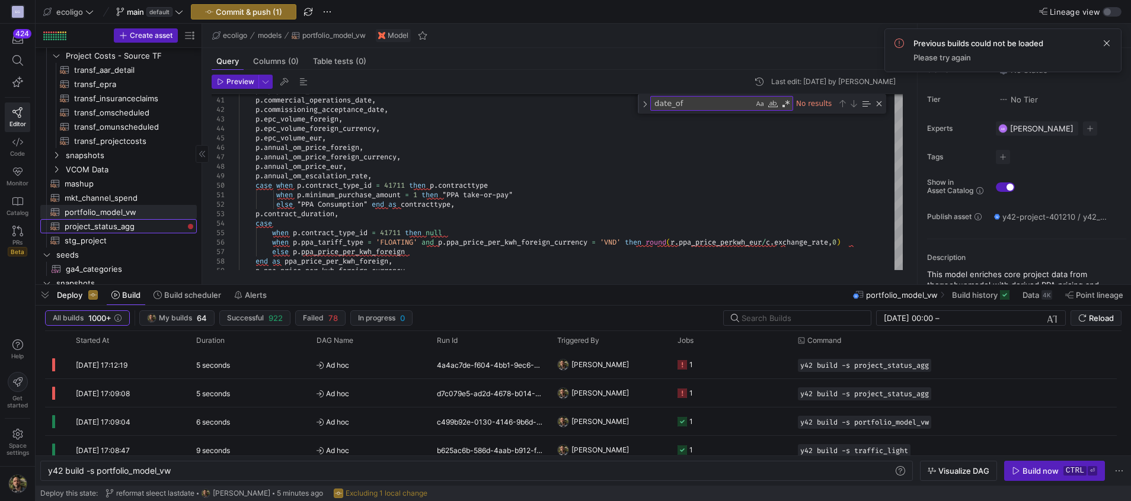
click at [104, 228] on span "project_status_agg​​​​​​​​​​" at bounding box center [124, 227] width 119 height 14
type textarea "{{ config( materialized='view', schema = 'schema_general' ) }} select last_day(…"
type textarea "y42 build -s project_status_agg"
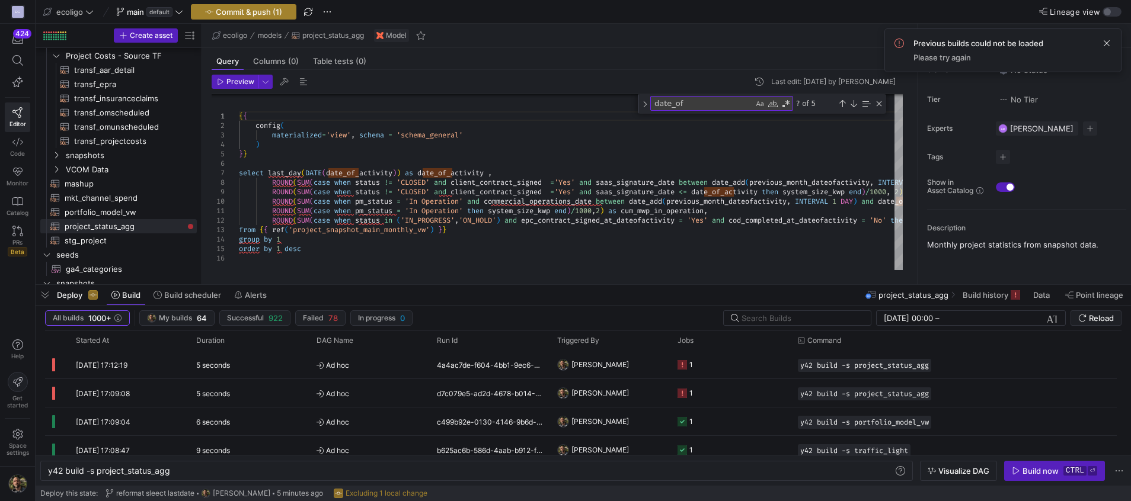
click at [261, 15] on span "Commit & push (1)" at bounding box center [249, 11] width 66 height 9
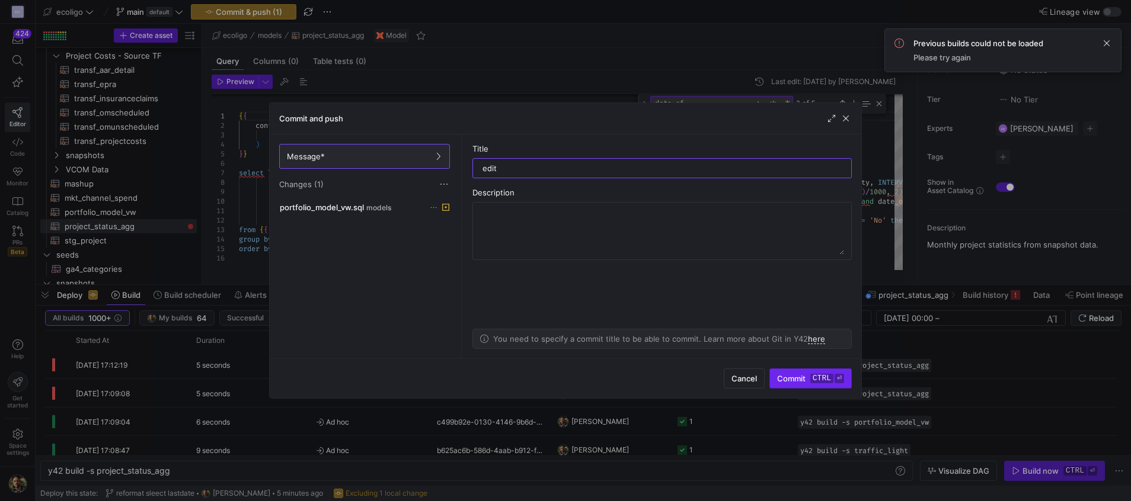
type input "edit"
click at [788, 375] on span "Commit ctrl ⏎" at bounding box center [810, 378] width 67 height 9
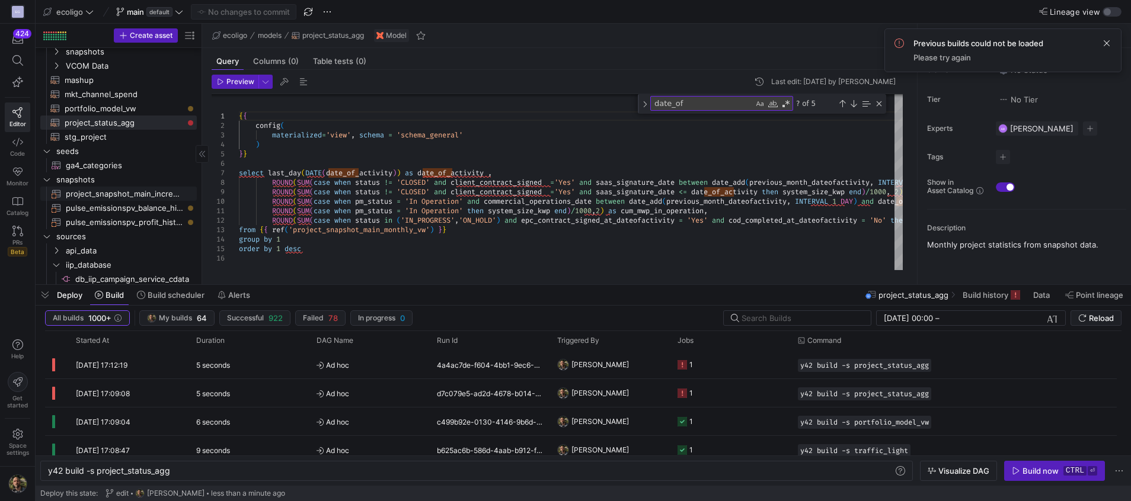
scroll to position [302, 0]
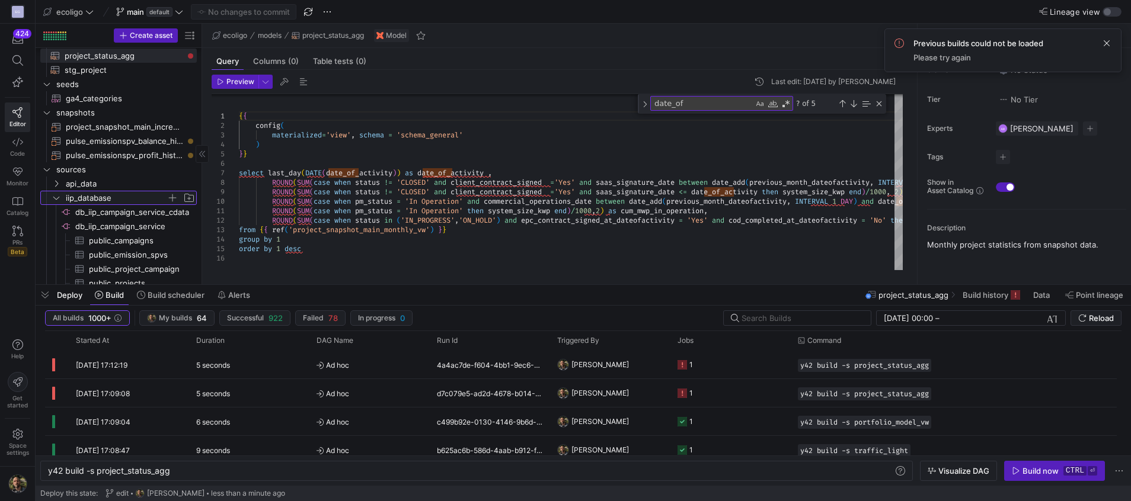
click at [59, 197] on icon "Press SPACE to select this row." at bounding box center [56, 198] width 6 height 3
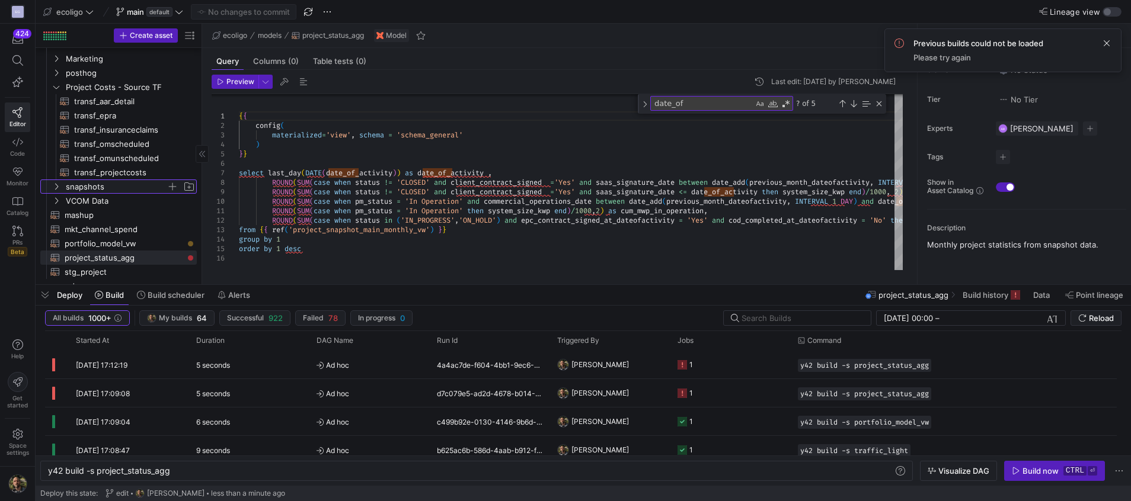
click at [60, 181] on span "snapshots" at bounding box center [123, 186] width 146 height 13
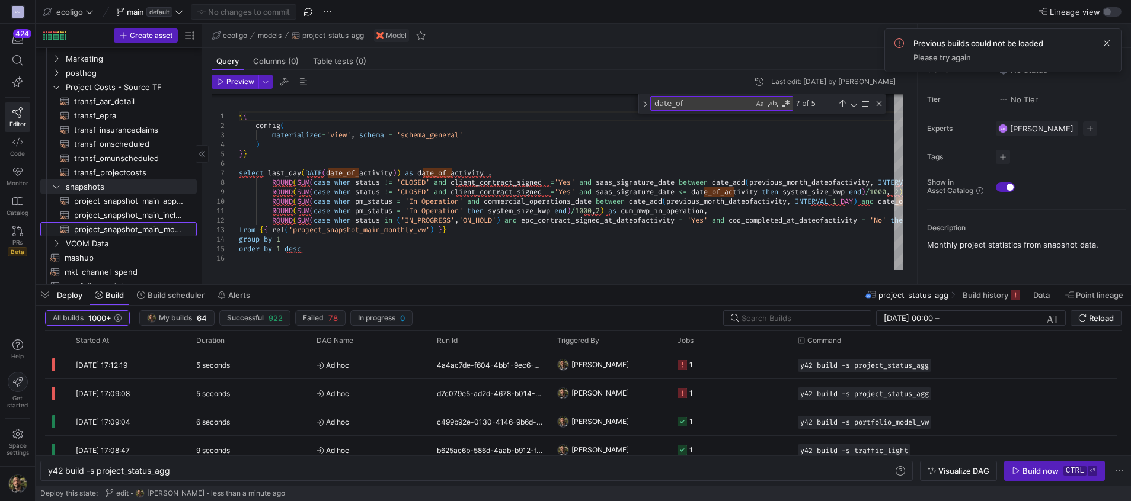
click at [113, 224] on span "project_snapshot_main_monthly_vw​​​​​​​​​​" at bounding box center [128, 230] width 109 height 14
type textarea "{{ config( materialized='view', schema = 'ecoligo_snapshots' ) }} With base as …"
type textarea "y42 build -s project_snapshot_main_monthly_vw"
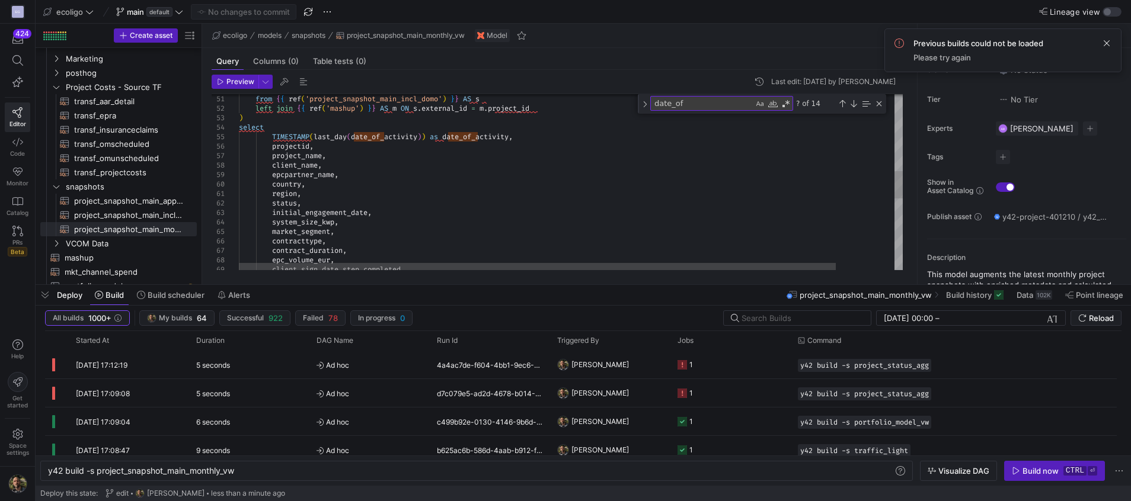
type textarea "region, status, initial_engagement_date, system_size_kwp, market_segment, contr…"
click at [337, 213] on div "client_sign_date_step_completed , epc_volume_eur , contract_duration , contract…" at bounding box center [603, 163] width 729 height 1127
type textarea "date_"
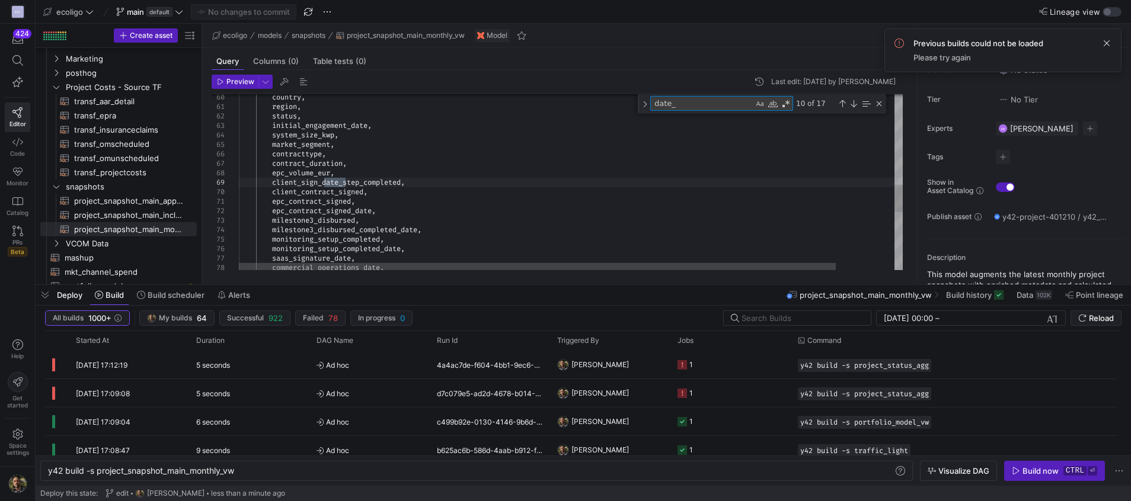
type textarea "signed_at_dateofactivity = 'Yes' and milestone3_disbursed_completed_at_dateofac…"
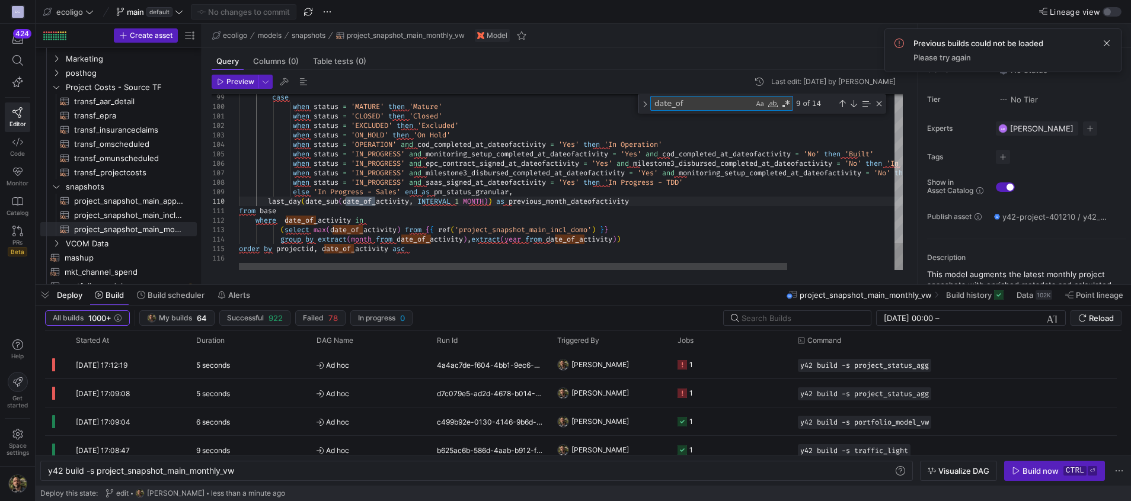
type textarea "date_of"
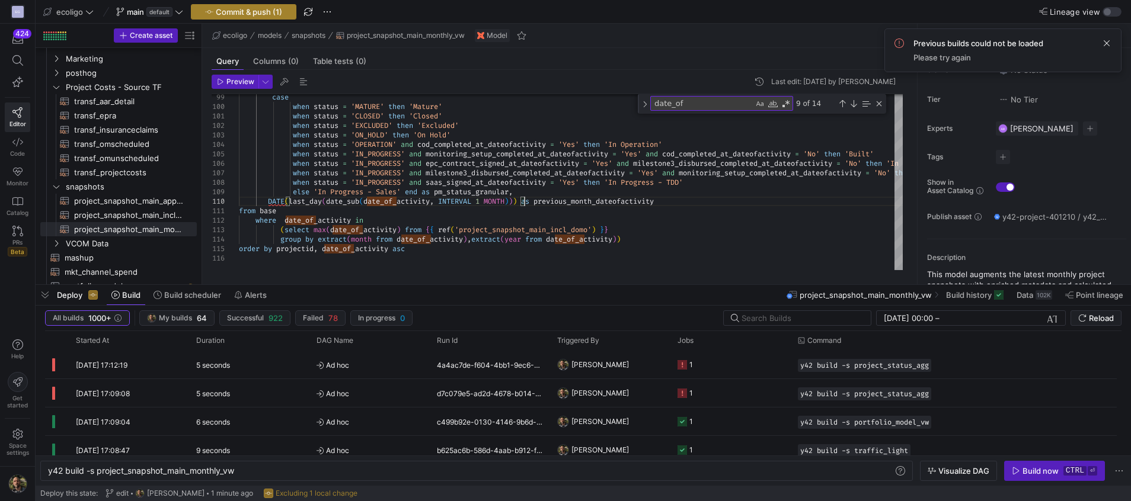
type textarea "tone3_disbursed_completed_at_dateofactivity = 'No' then 'In Procurement' when s…"
click at [245, 12] on span "Commit & push (1)" at bounding box center [249, 11] width 66 height 9
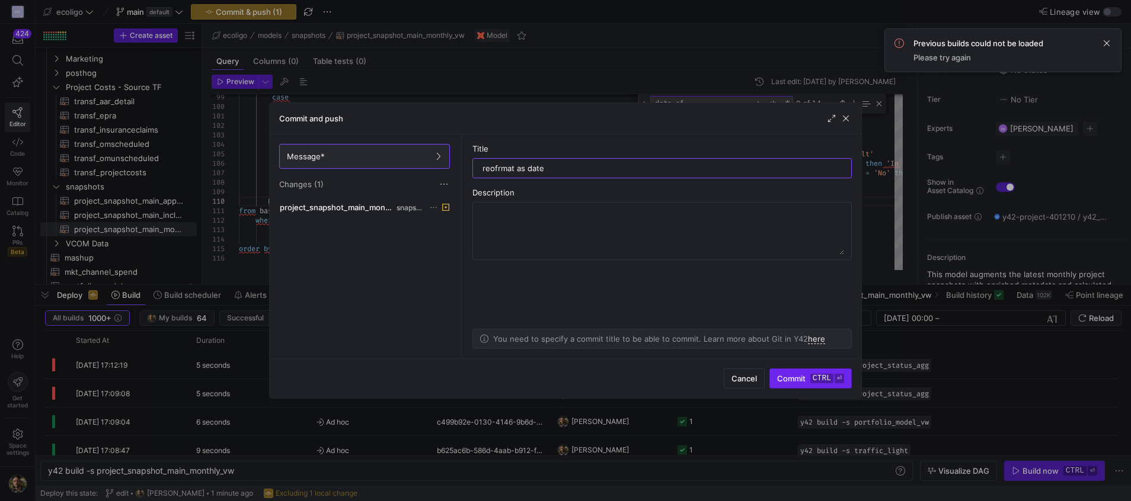
type input "reofrmat as date"
click at [809, 388] on button "Commit ctrl ⏎" at bounding box center [810, 379] width 82 height 20
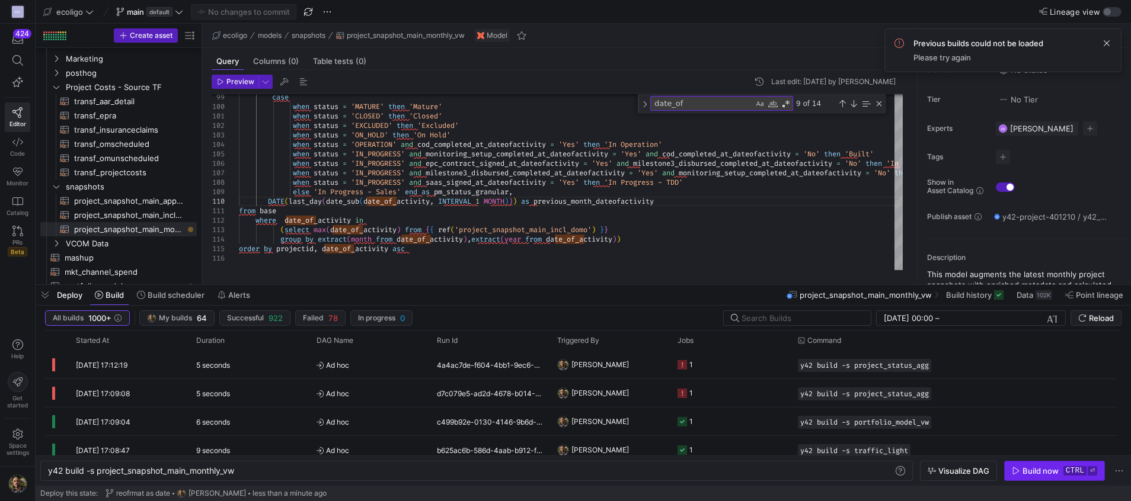
click at [1040, 476] on span "button" at bounding box center [1055, 471] width 100 height 19
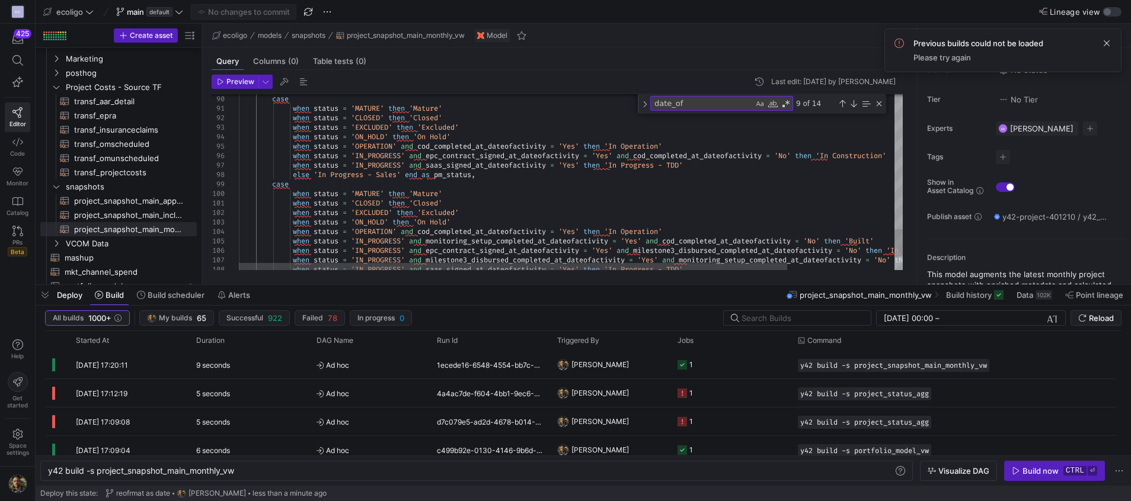
type textarea "when status = 'CLOSED' then 'Closed' when status = 'EXCLUDED' then 'Excluded' w…"
type textarea "d"
type textarea "when status = 'CLOSED' then 'Closed' when status = 'EXCLUDED' then 'Excluded' w…"
type textarea "da"
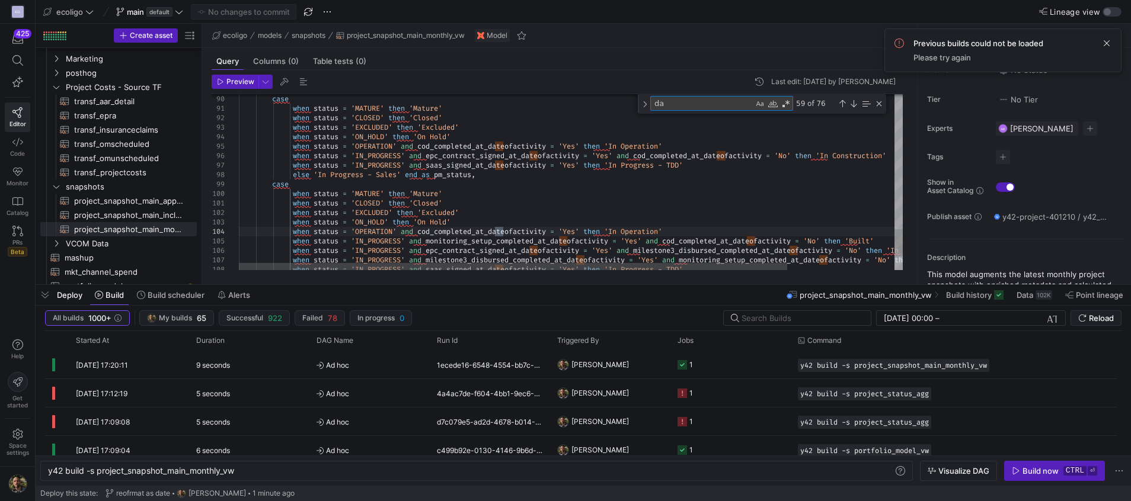
type textarea "when status = 'CLOSED' then 'Closed' when status = 'EXCLUDED' then 'Excluded' w…"
type textarea "dat"
type textarea "when status = 'CLOSED' then 'Closed' when status = 'EXCLUDED' then 'Excluded' w…"
type textarea "date"
type textarea "act_signed_at_dateofactivity = 'Yes' and milestone3_disbursed_completed_at_date…"
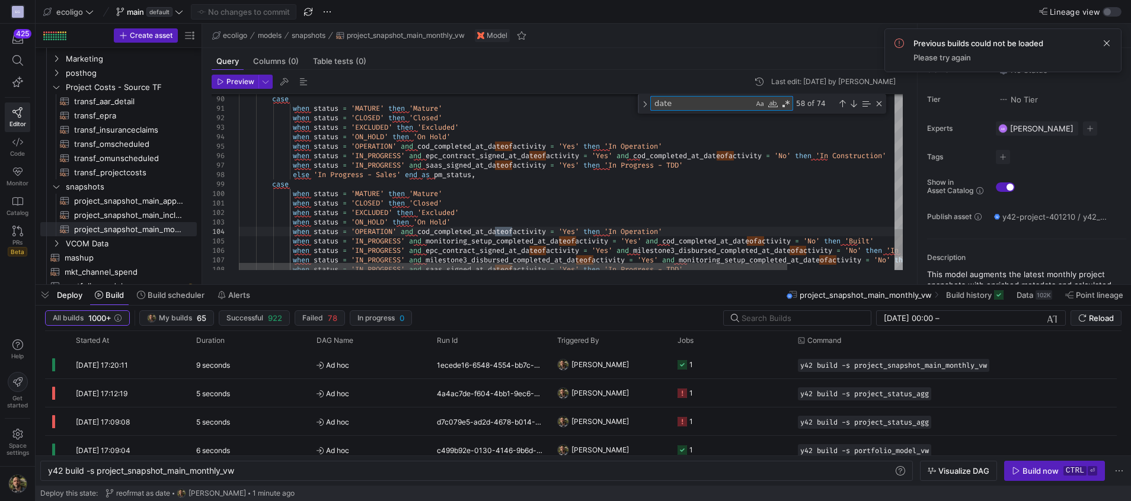
type textarea "date_"
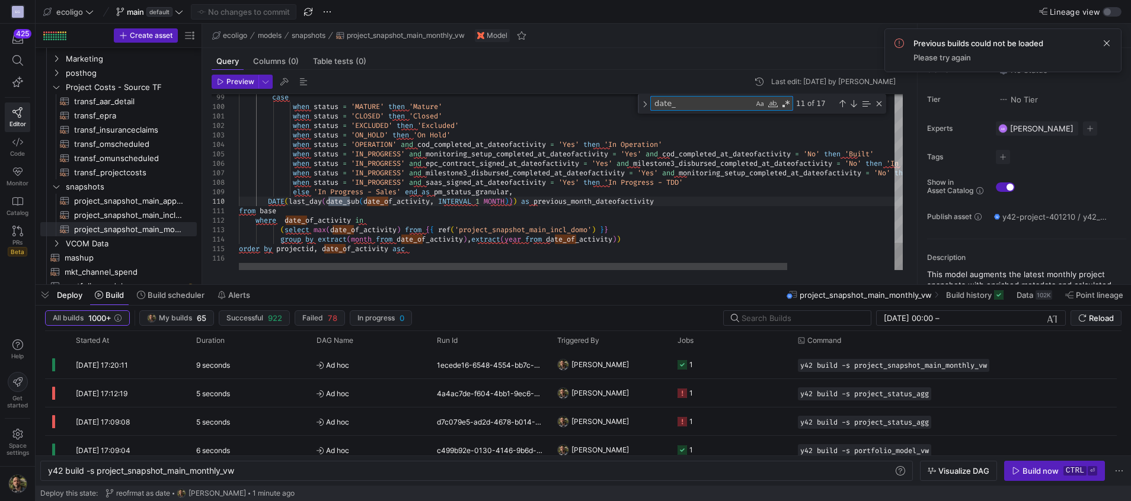
type textarea "d_at_dateofactivity = 'Yes' and milestone3_disbursed_completed_at_dateofactivit…"
type textarea "date_of_ac"
click at [843, 103] on div "Previous Match (Shift+Enter)" at bounding box center [842, 103] width 9 height 9
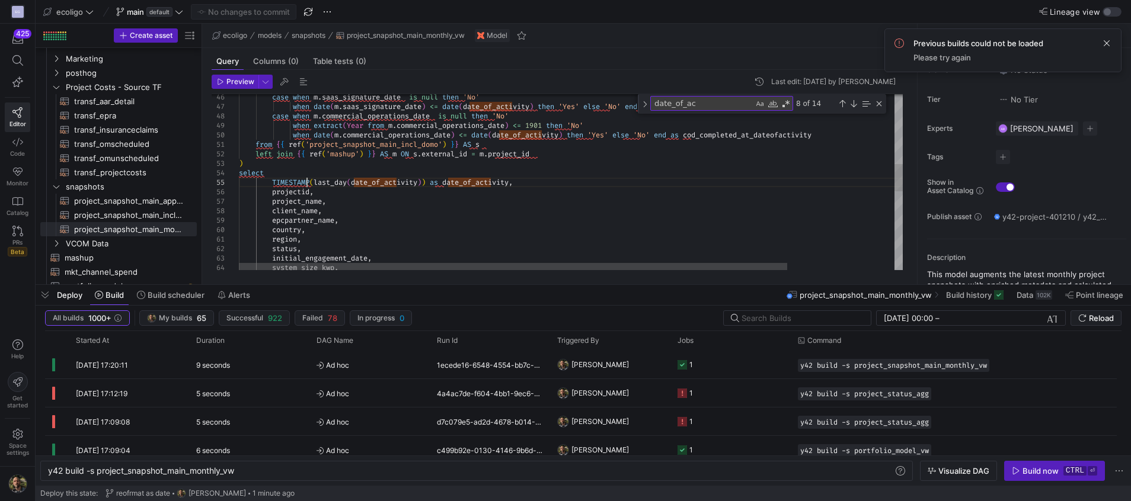
scroll to position [47, 0]
click at [308, 183] on div "case when m . saas_signature_date is null then 'No' when date ( m . saas_signat…" at bounding box center [635, 209] width 793 height 1127
drag, startPoint x: 312, startPoint y: 183, endPoint x: 299, endPoint y: 183, distance: 13.6
click at [299, 183] on div "case when m . saas_signature_date is null then 'No' when date ( m . saas_signat…" at bounding box center [635, 209] width 793 height 1127
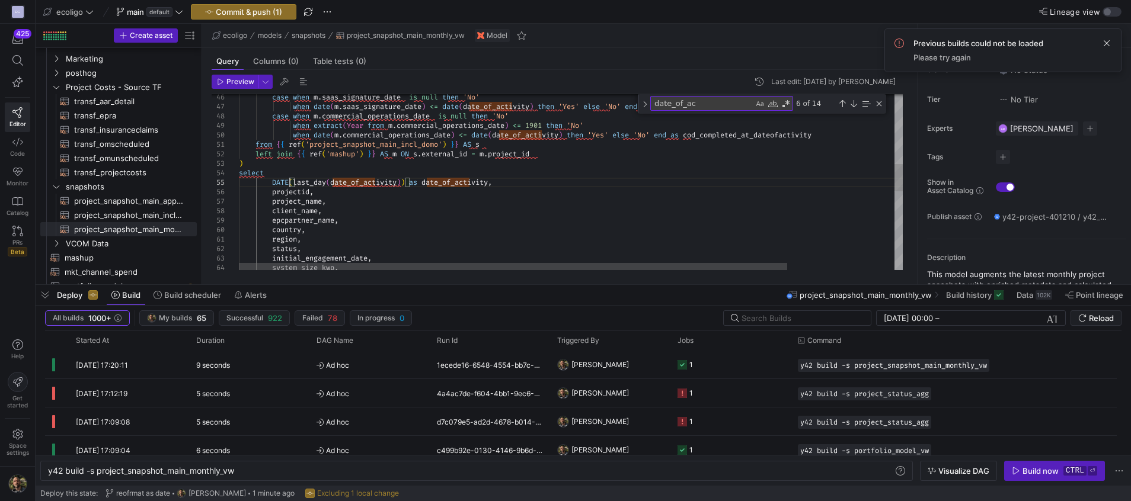
scroll to position [47, 51]
type textarea "from {{ ref('project_snapshot_main_incl_domo') }} AS s left join {{ ref('mashup…"
click at [240, 2] on y42-top-nav "ecoligo main default Commit & push (1) Lineage view" at bounding box center [583, 12] width 1095 height 24
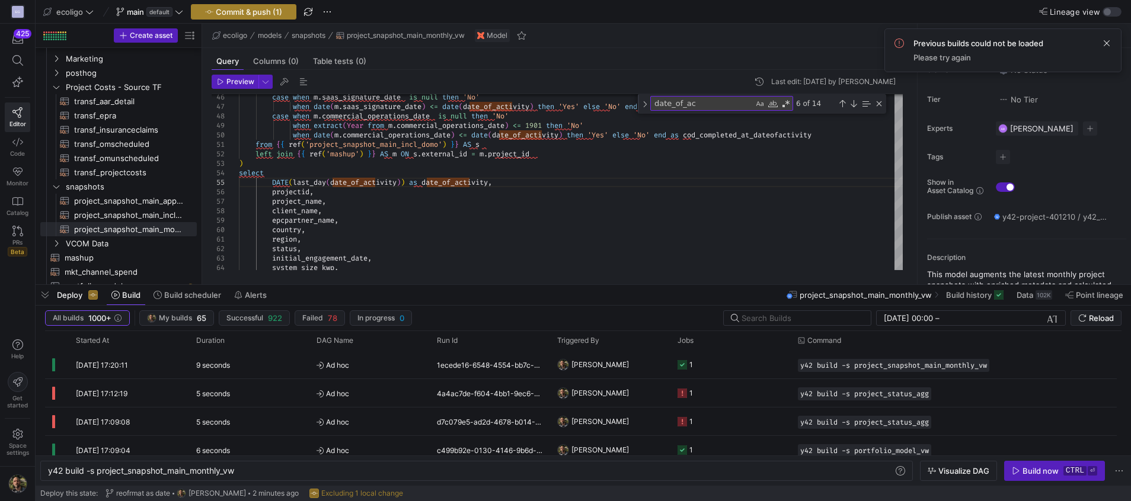
click at [235, 14] on span "Commit & push (1)" at bounding box center [249, 11] width 66 height 9
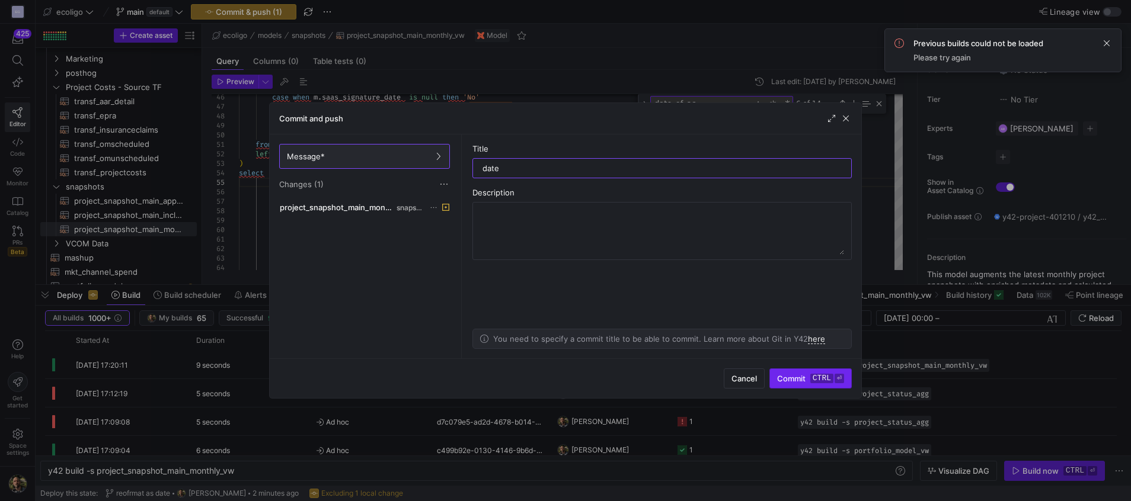
type input "date"
click at [805, 378] on span "Commit ctrl ⏎" at bounding box center [810, 378] width 67 height 9
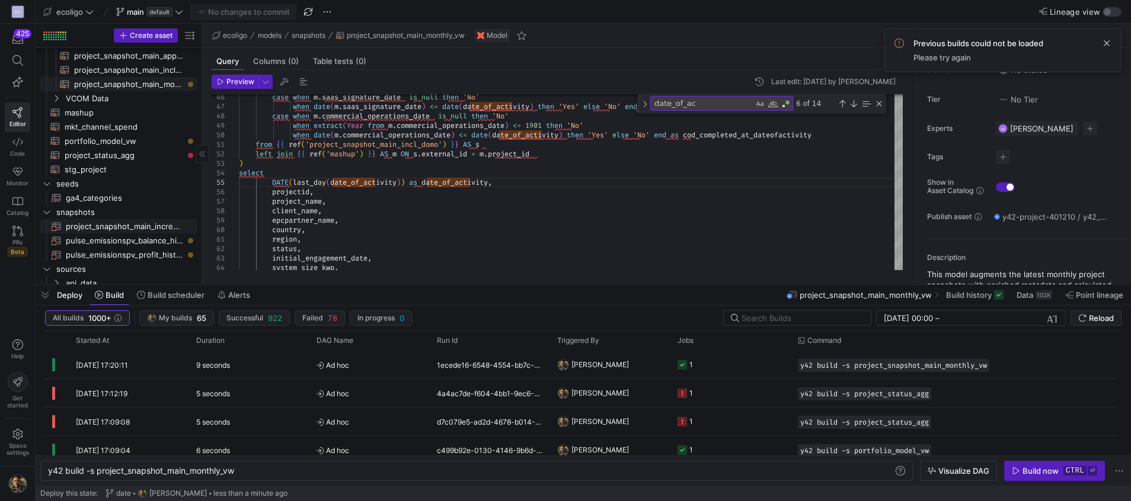
scroll to position [321, 0]
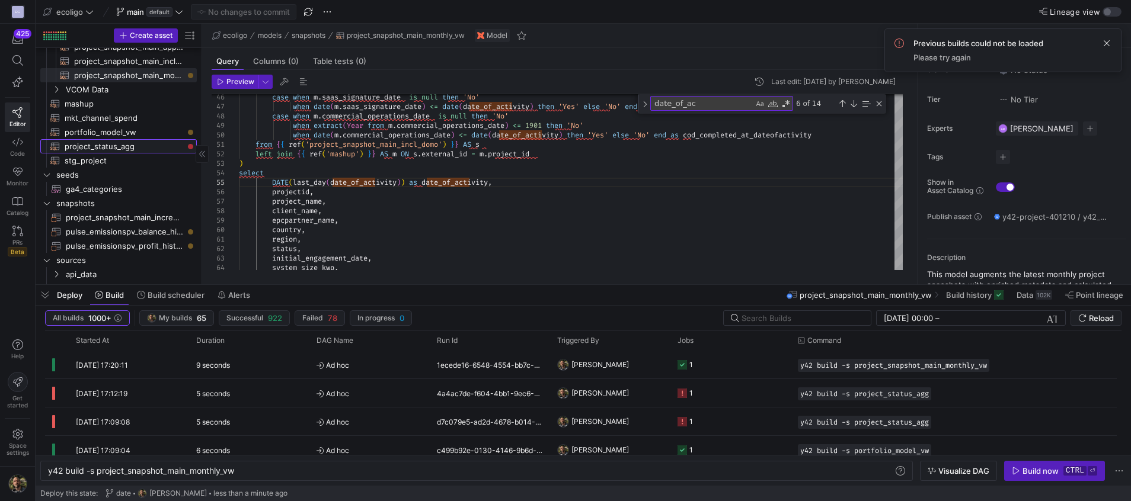
click at [118, 143] on span "project_status_agg​​​​​​​​​​" at bounding box center [124, 147] width 119 height 14
type textarea "{{ config( materialized='view', schema = 'schema_general' ) }} select last_day(…"
type textarea "y42 build -s project_status_agg"
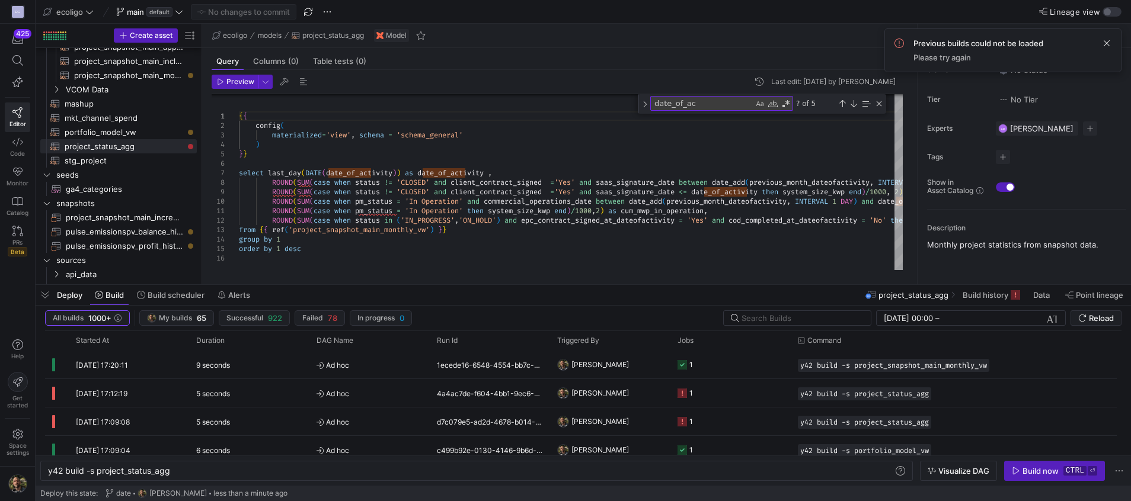
click at [1014, 491] on div "Deploy this state: date [PERSON_NAME] less than a minute ago" at bounding box center [583, 493] width 1086 height 15
click at [1036, 474] on div "Build now" at bounding box center [1041, 471] width 36 height 9
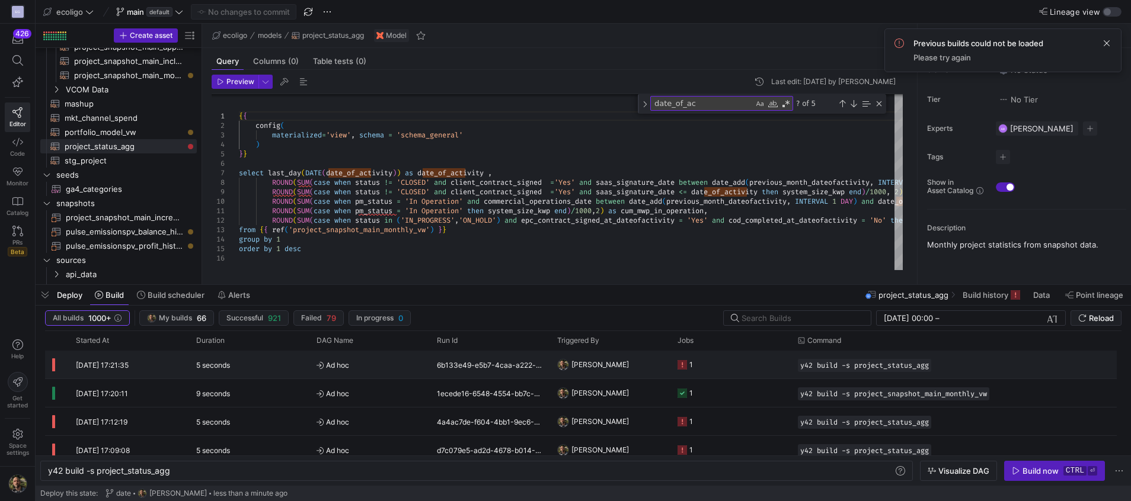
click at [730, 369] on y42-job-status-cell-renderer "1" at bounding box center [731, 365] width 106 height 27
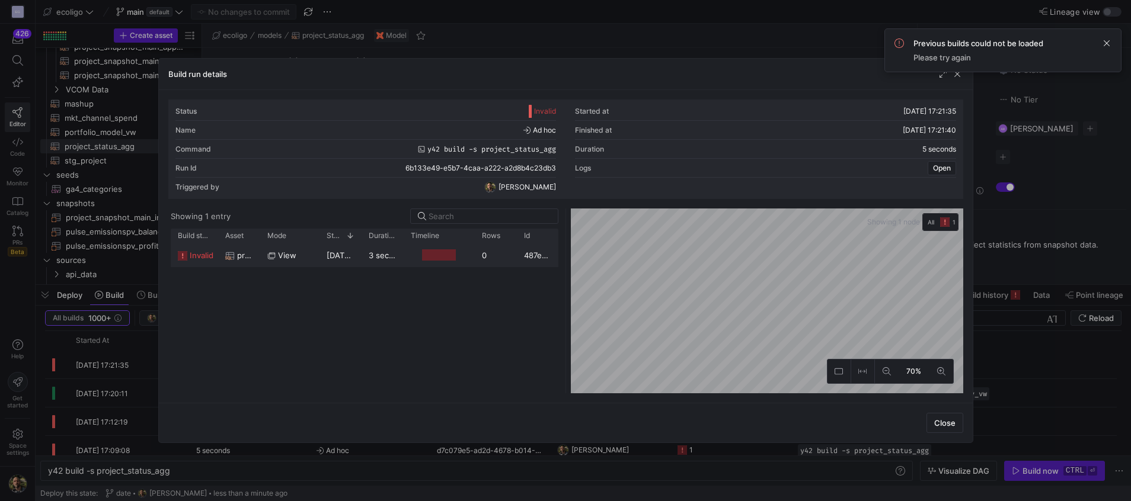
click at [366, 260] on div "3 seconds" at bounding box center [383, 255] width 42 height 23
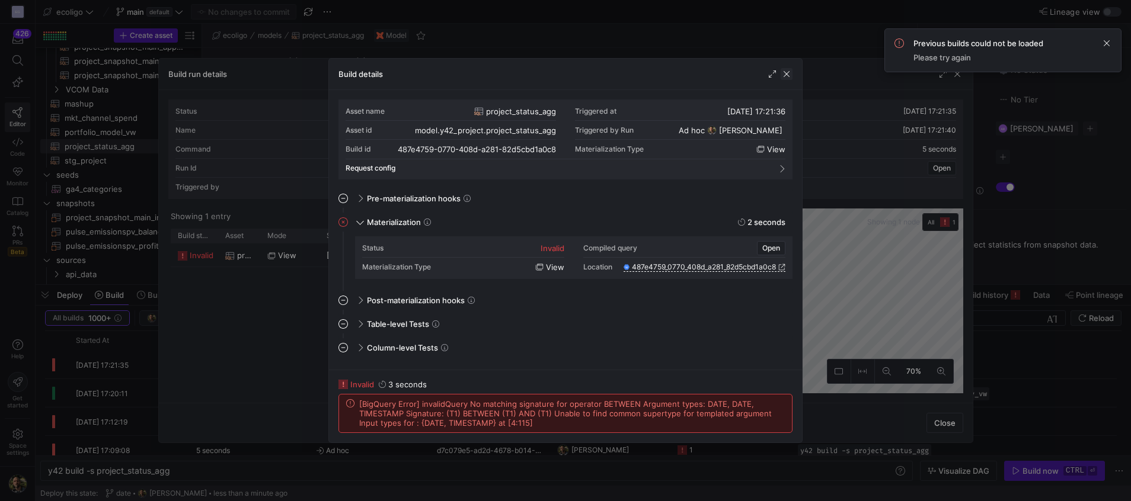
click at [787, 75] on span "button" at bounding box center [787, 74] width 12 height 12
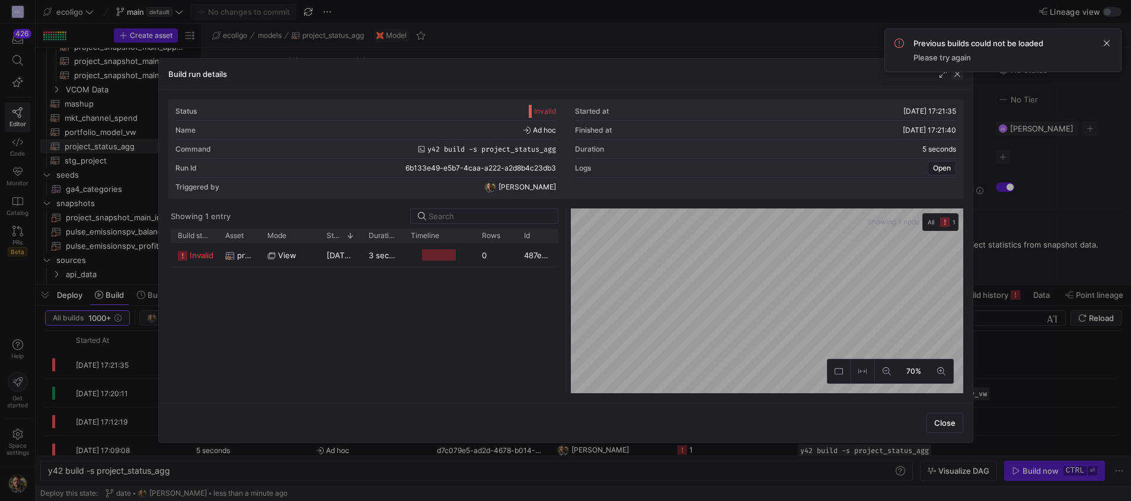
click at [956, 77] on span "button" at bounding box center [957, 74] width 12 height 12
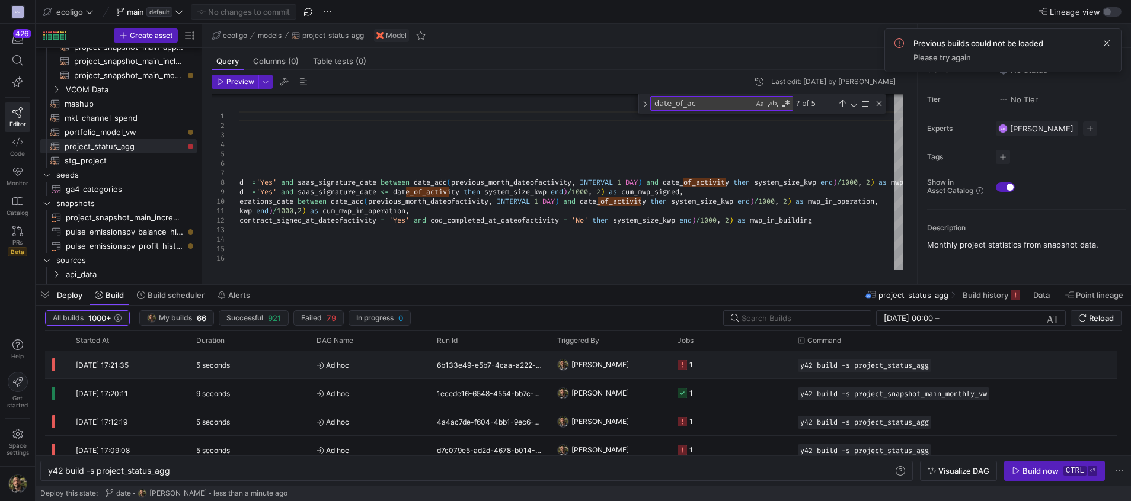
click at [418, 367] on span "Ad hoc" at bounding box center [370, 366] width 106 height 28
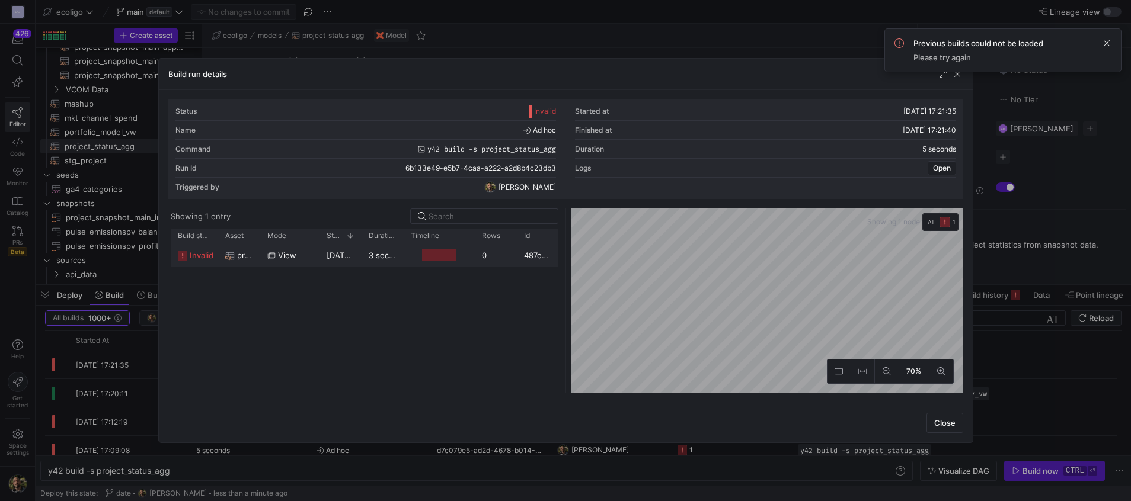
click at [455, 261] on y42-job-duration-timeline-cell-renderer at bounding box center [439, 255] width 57 height 22
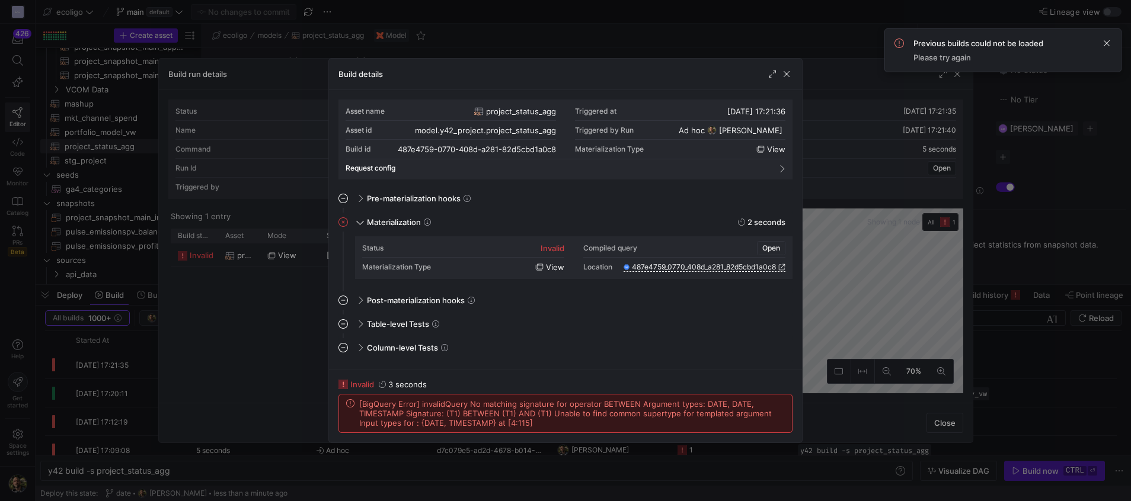
click at [778, 249] on span "Open" at bounding box center [771, 248] width 18 height 8
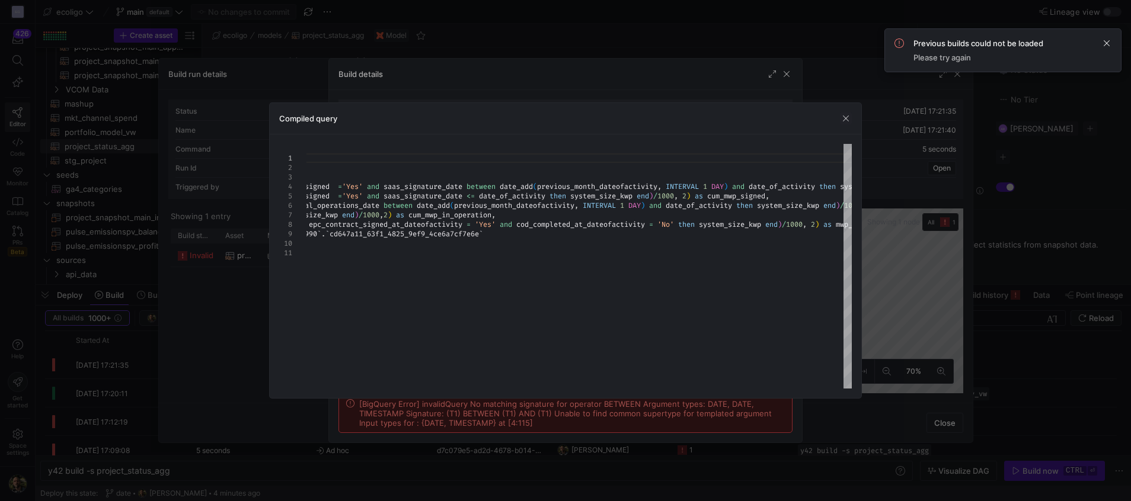
click at [839, 117] on div "Compiled query" at bounding box center [566, 118] width 592 height 31
click at [842, 117] on span "button" at bounding box center [846, 119] width 12 height 12
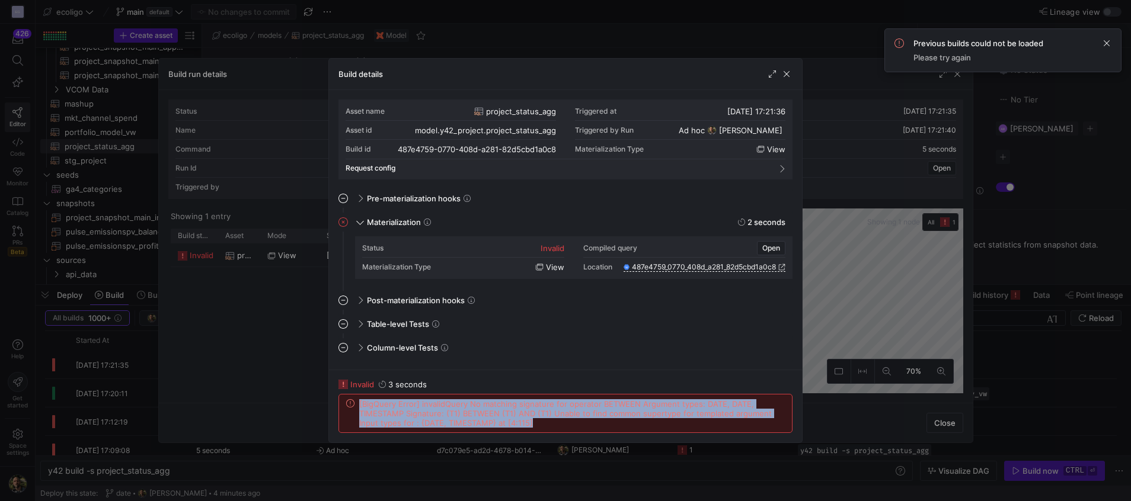
drag, startPoint x: 521, startPoint y: 426, endPoint x: 353, endPoint y: 400, distance: 170.4
click at [353, 400] on div "[BigQuery Error] invalidQuery No matching signature for operator BETWEEN Argume…" at bounding box center [565, 414] width 439 height 28
copy span "[BigQuery Error] invalidQuery No matching signature for operator BETWEEN Argume…"
click at [791, 75] on span "button" at bounding box center [787, 74] width 12 height 12
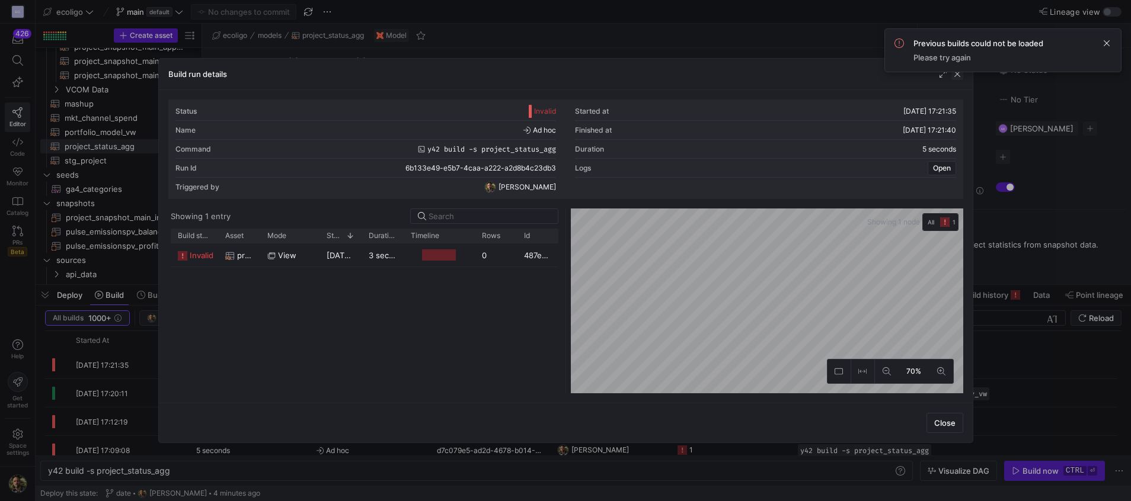
click at [954, 78] on span "button" at bounding box center [957, 74] width 12 height 12
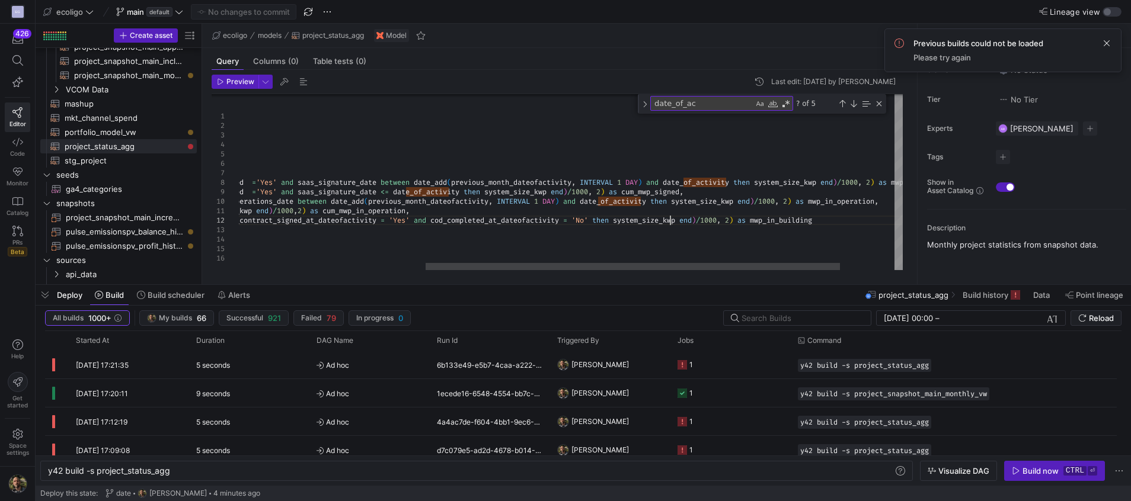
scroll to position [47, 516]
click at [670, 221] on div "{ { config ( materialized = 'view' , schema = 'schema_general' ) } } select las…" at bounding box center [465, 181] width 1049 height 178
click at [880, 104] on div "Close (Escape)" at bounding box center [878, 103] width 9 height 9
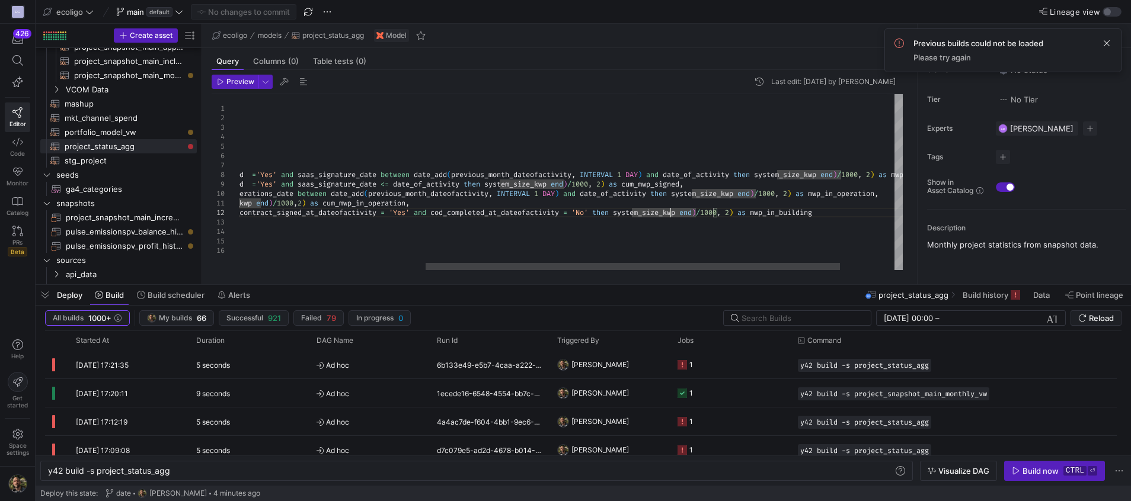
scroll to position [37, 730]
click at [634, 191] on div "{ { config ( materialized = 'view' , schema = 'schema_general' ) } } select las…" at bounding box center [465, 182] width 1049 height 176
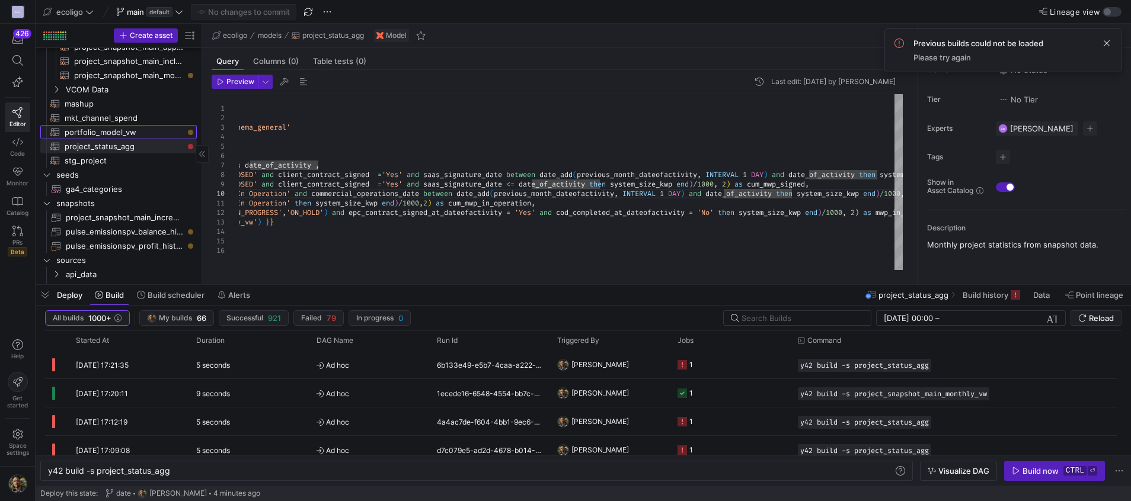
click at [92, 130] on span "portfolio_model_vw​​​​​​​​​​" at bounding box center [124, 133] width 119 height 14
type textarea "{{ config( materialized='view' ) }} With currency as ( select project_id,exchan…"
type textarea "y42 build -s portfolio_model_vw"
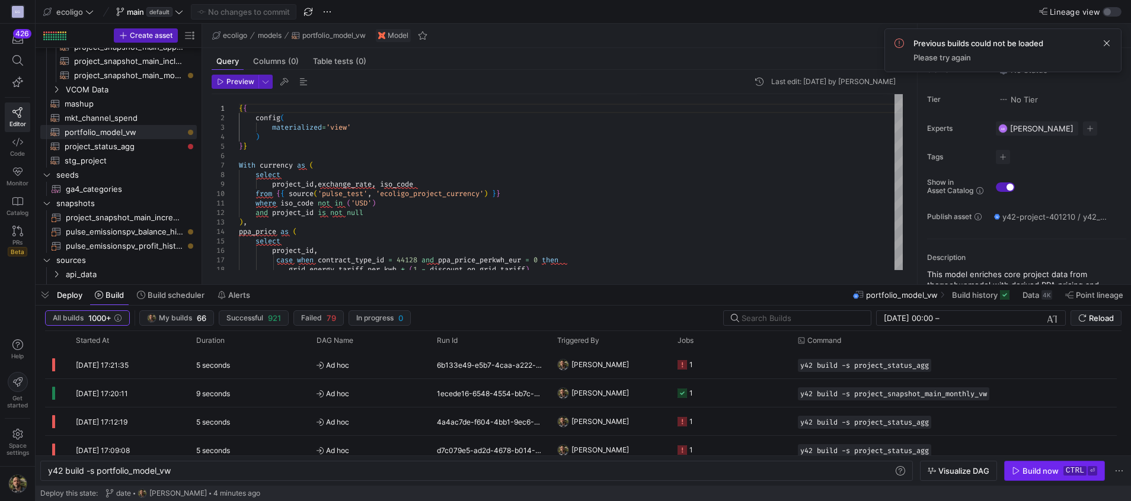
click at [1037, 471] on div "Build now" at bounding box center [1041, 471] width 36 height 9
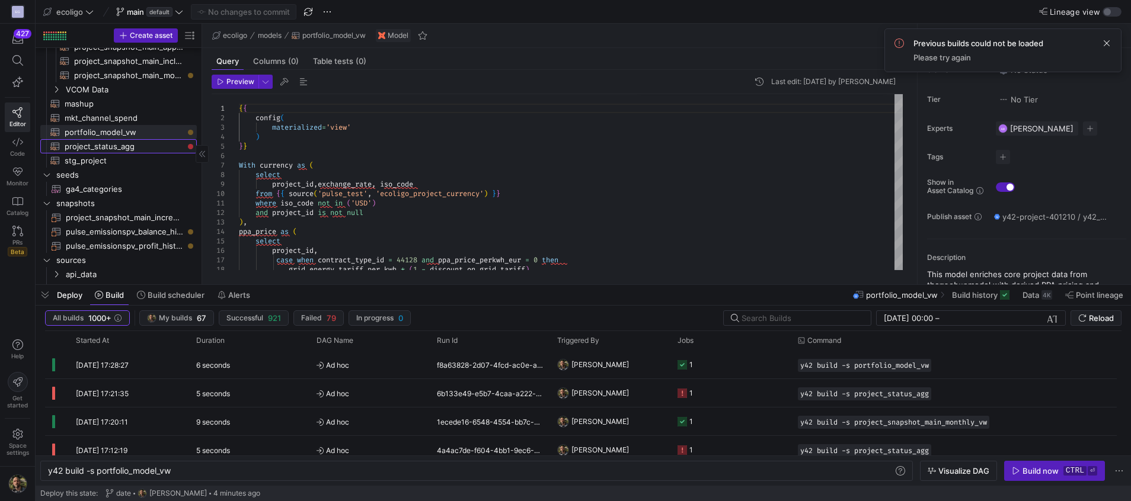
click at [155, 152] on span "project_status_agg​​​​​​​​​​" at bounding box center [124, 147] width 119 height 14
type textarea "{{ config( materialized='view', schema = 'schema_general' ) }} select last_day(…"
type textarea "y42 build -s project_status_agg"
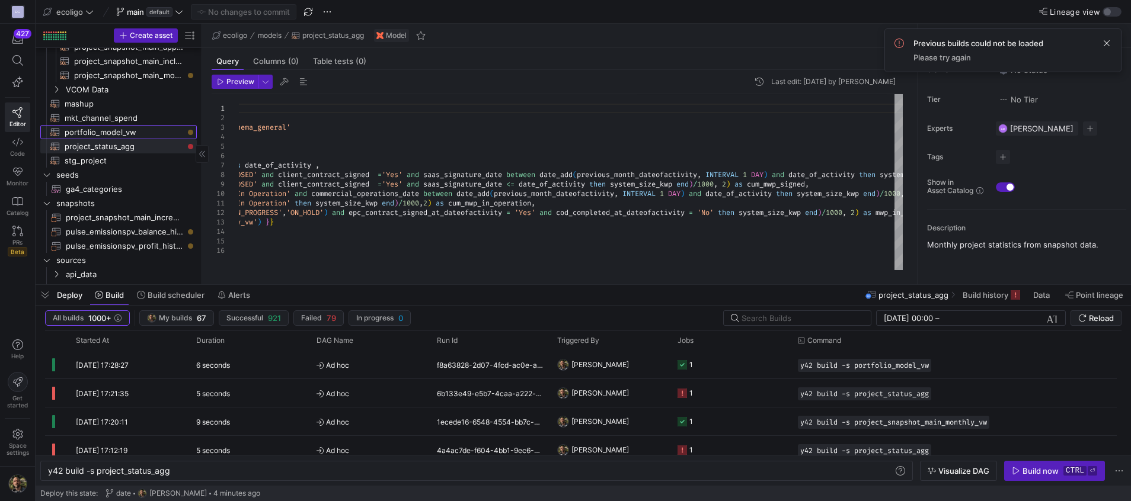
click at [137, 136] on span "portfolio_model_vw​​​​​​​​​​" at bounding box center [124, 133] width 119 height 14
type textarea "{{ config( materialized='view' ) }} With currency as ( select project_id,exchan…"
type textarea "y42 build -s portfolio_model_vw"
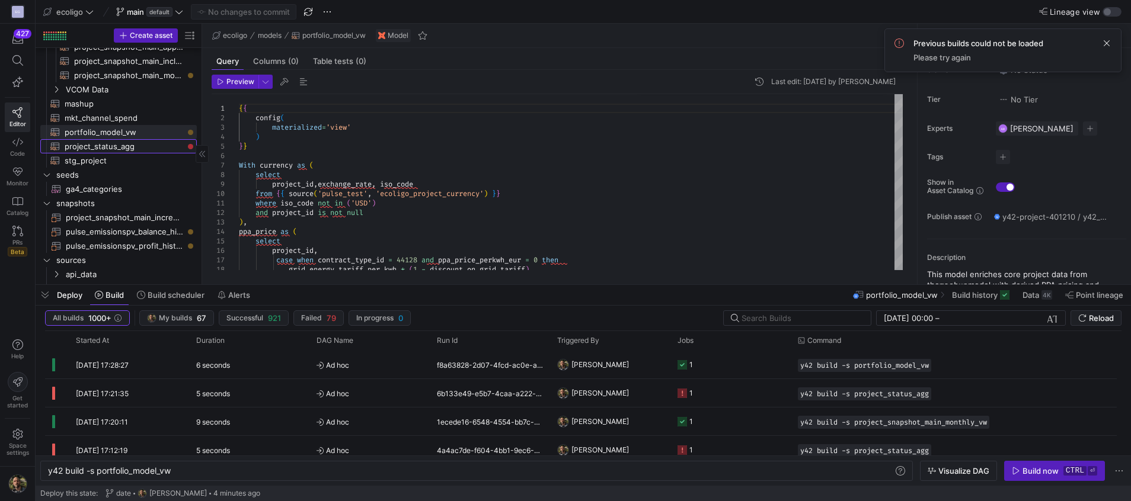
click at [103, 145] on span "project_status_agg​​​​​​​​​​" at bounding box center [124, 147] width 119 height 14
type textarea "{{ config( materialized='view', schema = 'schema_general' ) }} select last_day(…"
type textarea "y42 build -s project_status_agg"
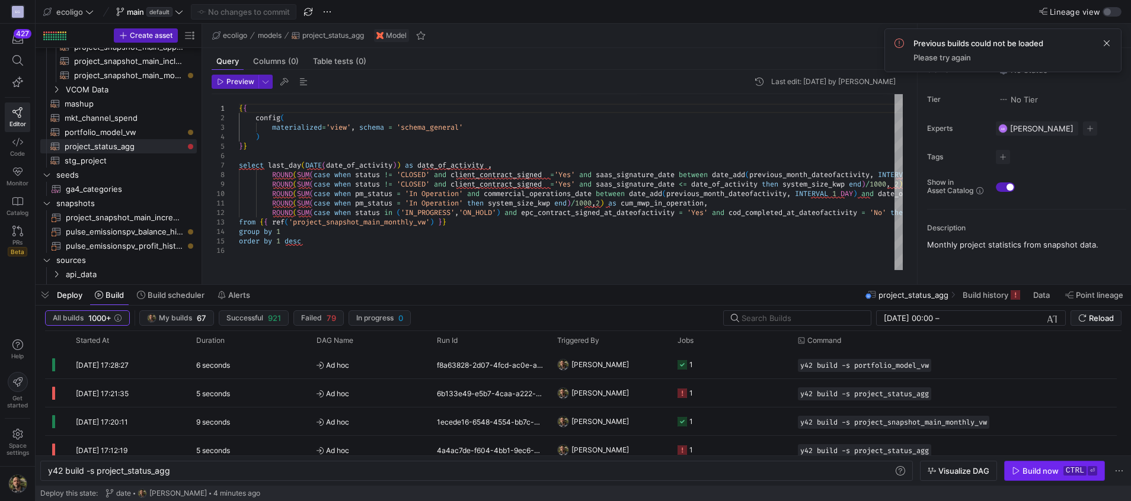
click at [1023, 465] on span "button" at bounding box center [1055, 471] width 100 height 19
click at [158, 136] on span "portfolio_model_vw​​​​​​​​​​" at bounding box center [124, 133] width 119 height 14
type textarea "{{ config( materialized='view' ) }} With currency as ( select project_id,exchan…"
type textarea "y42 build -s portfolio_model_vw"
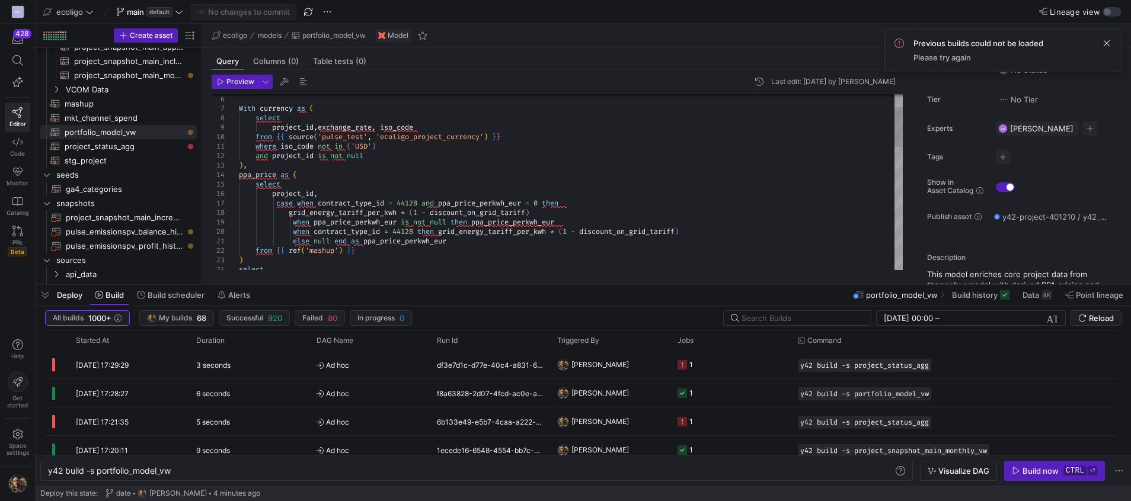
scroll to position [37, 1]
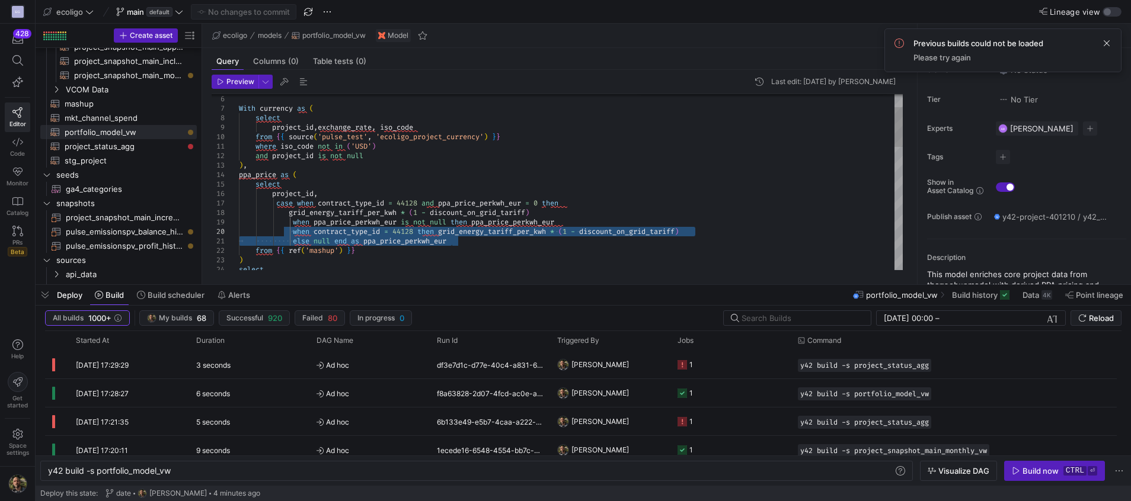
drag, startPoint x: 462, startPoint y: 240, endPoint x: 289, endPoint y: 231, distance: 173.3
click at [289, 231] on div "With currency as ( select project_id , exchange_rate , iso_code from { { source…" at bounding box center [571, 426] width 664 height 778
click at [459, 242] on div "With currency as ( select project_id , exchange_rate , iso_code from { { source…" at bounding box center [571, 426] width 664 height 778
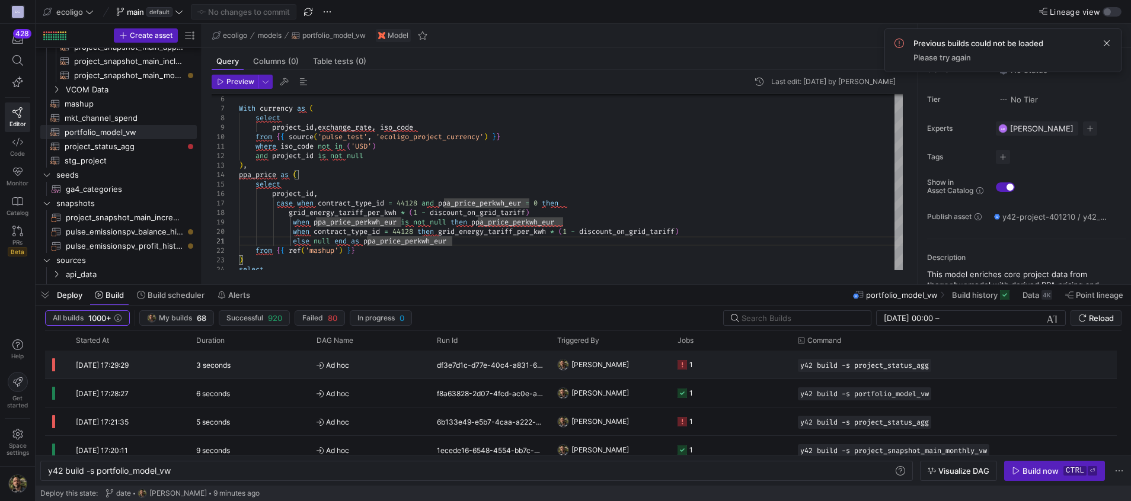
click at [733, 365] on y42-job-status-cell-renderer "1" at bounding box center [731, 365] width 106 height 27
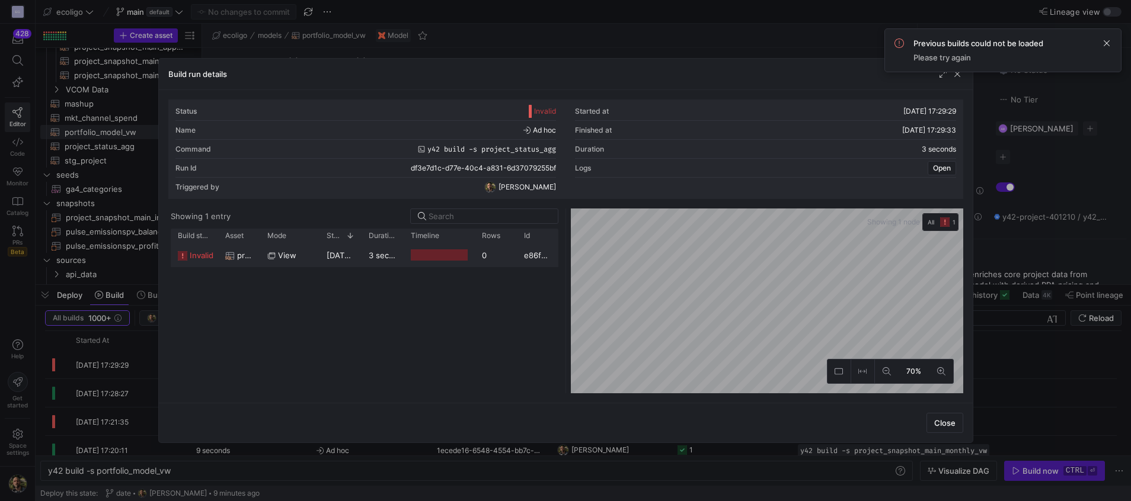
click at [347, 255] on span "[DATE] 17:29:29" at bounding box center [356, 255] width 59 height 9
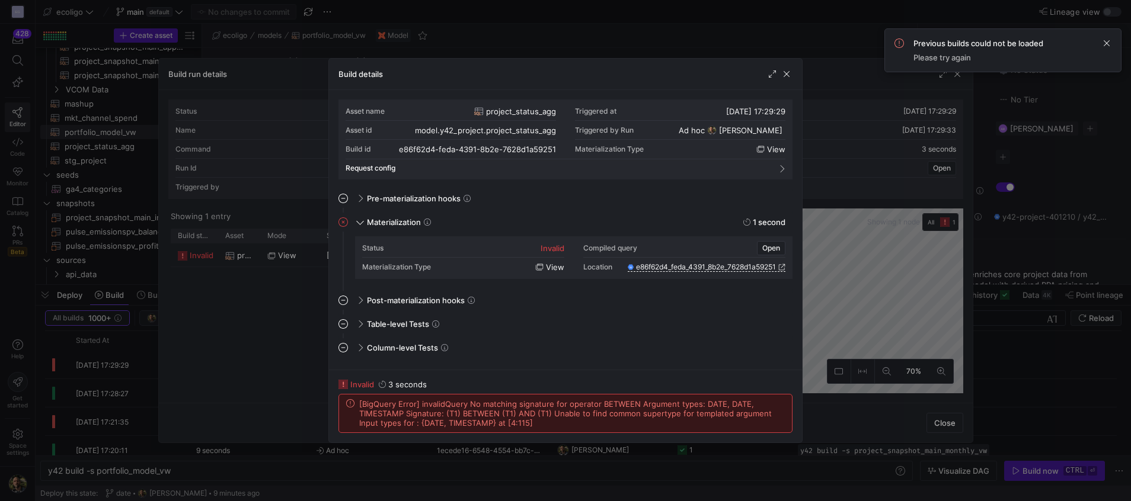
click at [1039, 380] on div at bounding box center [565, 250] width 1131 height 501
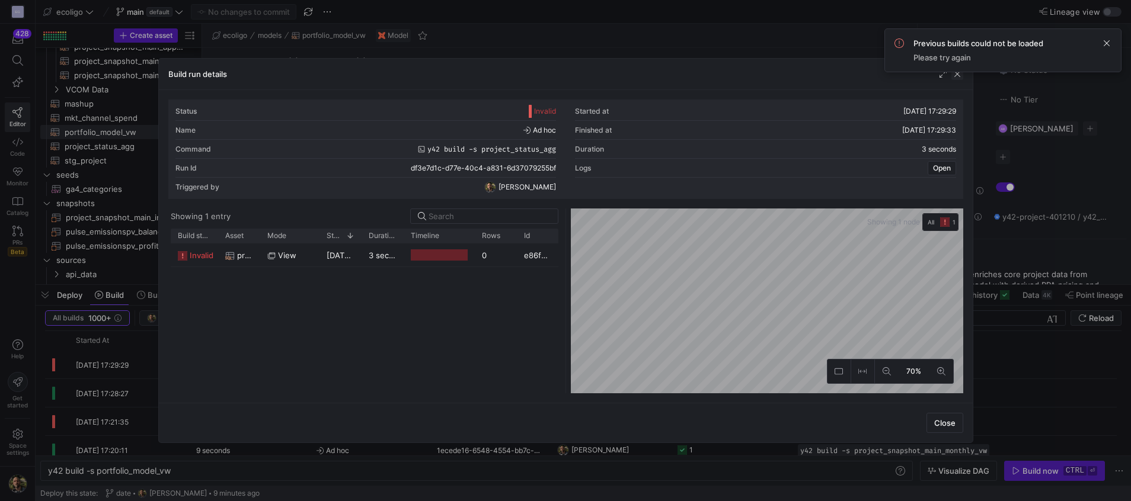
click at [958, 74] on span "button" at bounding box center [957, 74] width 12 height 12
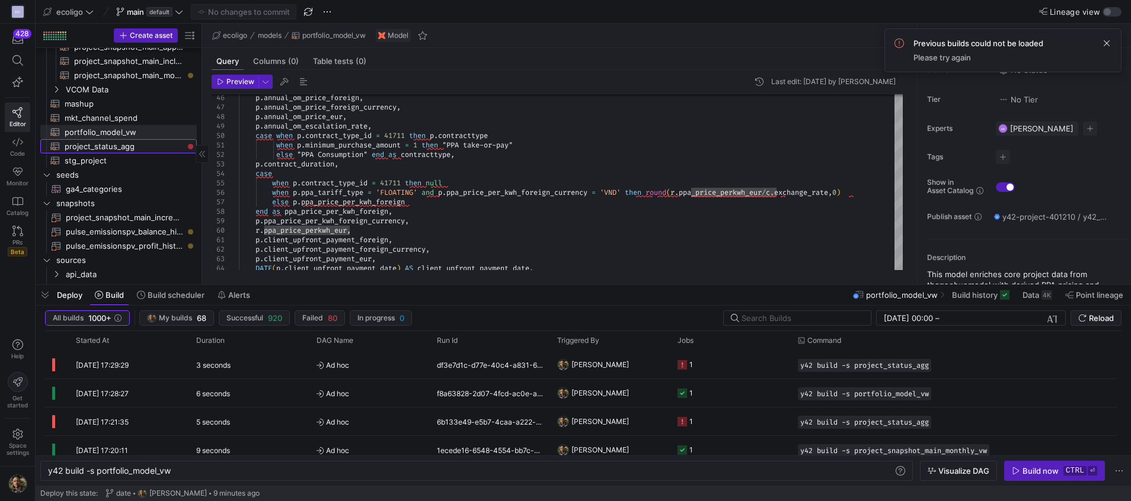
click at [141, 144] on span "project_status_agg​​​​​​​​​​" at bounding box center [124, 147] width 119 height 14
type textarea "{{ config( materialized='view', schema = 'schema_general' ) }} select last_day(…"
type textarea "y42 build -s project_status_agg"
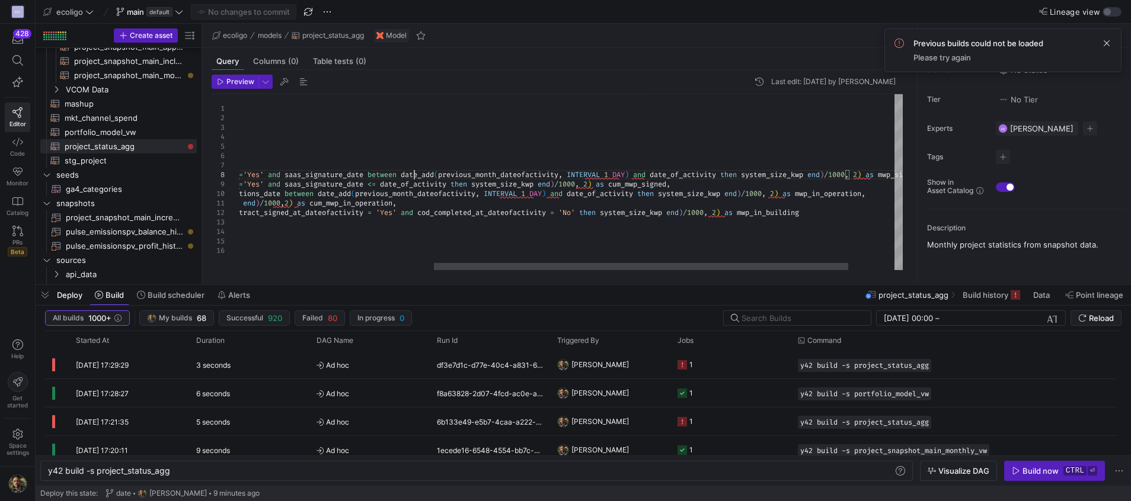
scroll to position [37, 516]
click at [415, 176] on div "{ { config ( materialized = 'view' , schema = 'schema_general' ) } } select las…" at bounding box center [452, 182] width 1049 height 176
click at [669, 174] on div "{ { config ( materialized = 'view' , schema = 'schema_general' ) } } select las…" at bounding box center [463, 182] width 1071 height 176
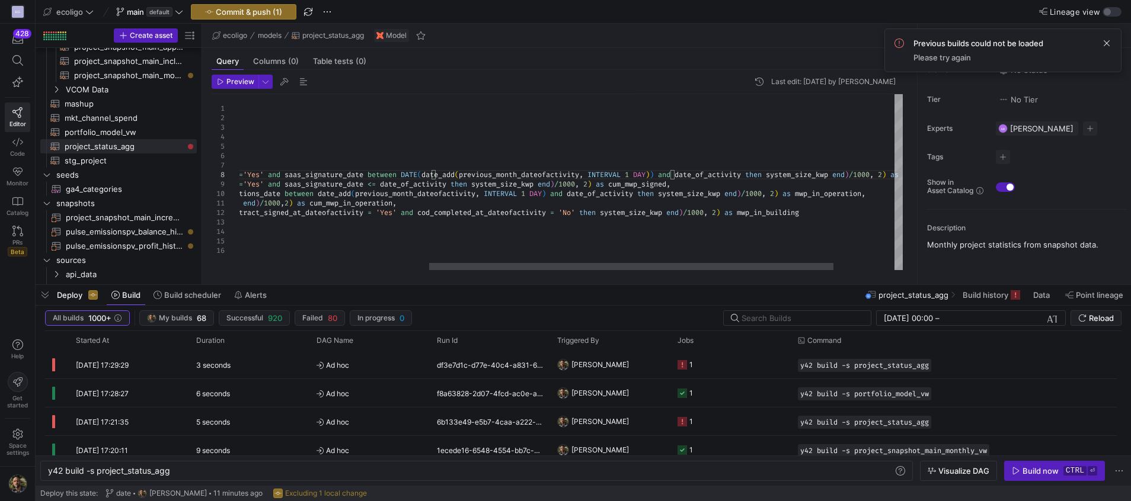
click at [696, 176] on div "{ { config ( materialized = 'view' , schema = 'schema_general' ) } } select las…" at bounding box center [465, 182] width 1075 height 176
click at [783, 173] on div "{ { config ( materialized = 'view' , schema = 'schema_general' ) } } select las…" at bounding box center [476, 182] width 1097 height 176
click at [785, 174] on div "{ { config ( materialized = 'view' , schema = 'schema_general' ) } } select las…" at bounding box center [476, 182] width 1097 height 176
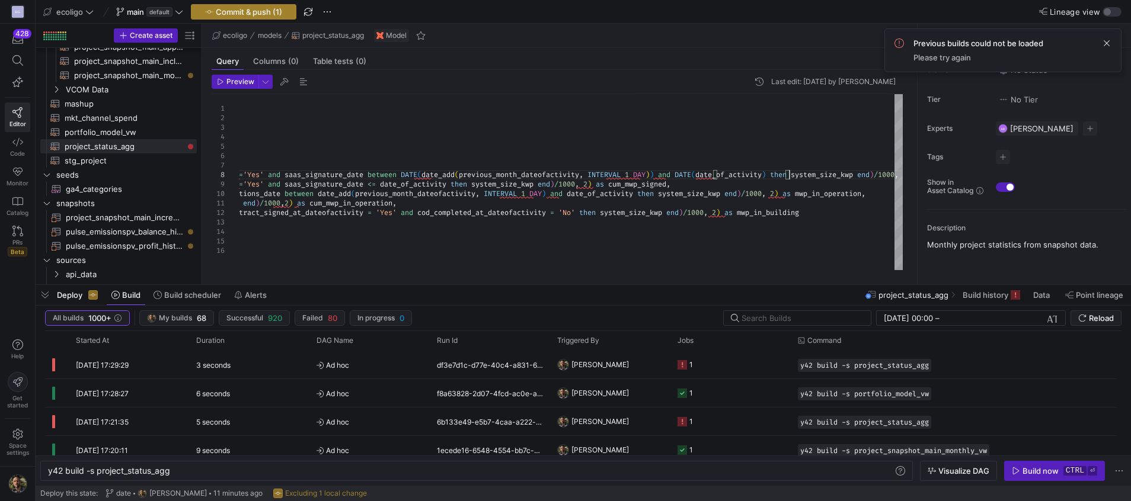
type textarea "{{ config( materialized='view', schema = 'schema_general' ) }} select last_day(…"
click at [258, 12] on span "Commit & push (1)" at bounding box center [249, 11] width 66 height 9
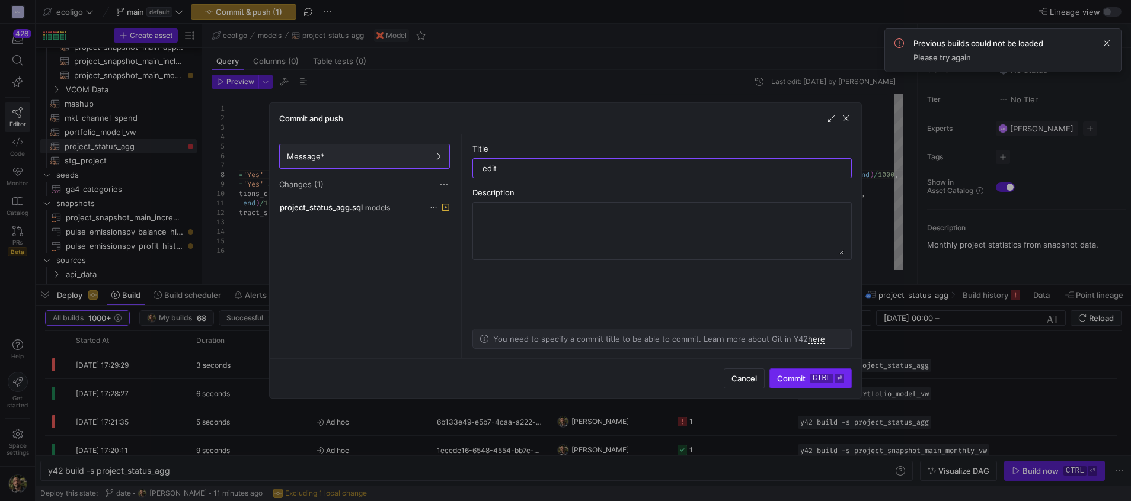
type input "edit"
click at [803, 382] on span "Commit ctrl ⏎" at bounding box center [810, 378] width 67 height 9
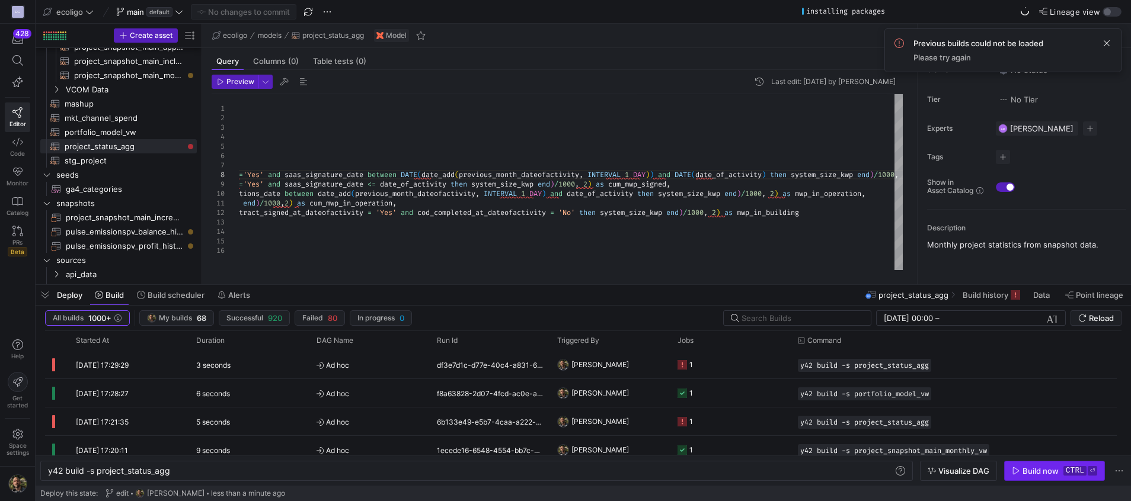
click at [1034, 472] on div "Build now" at bounding box center [1041, 471] width 36 height 9
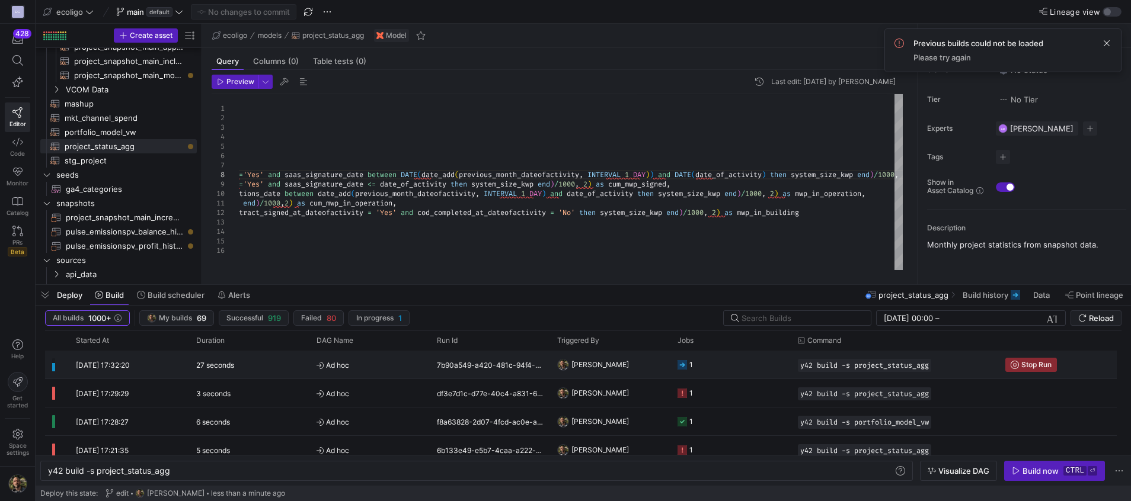
click at [641, 368] on y42-orchestration-triggered-by "[PERSON_NAME]" at bounding box center [610, 365] width 106 height 27
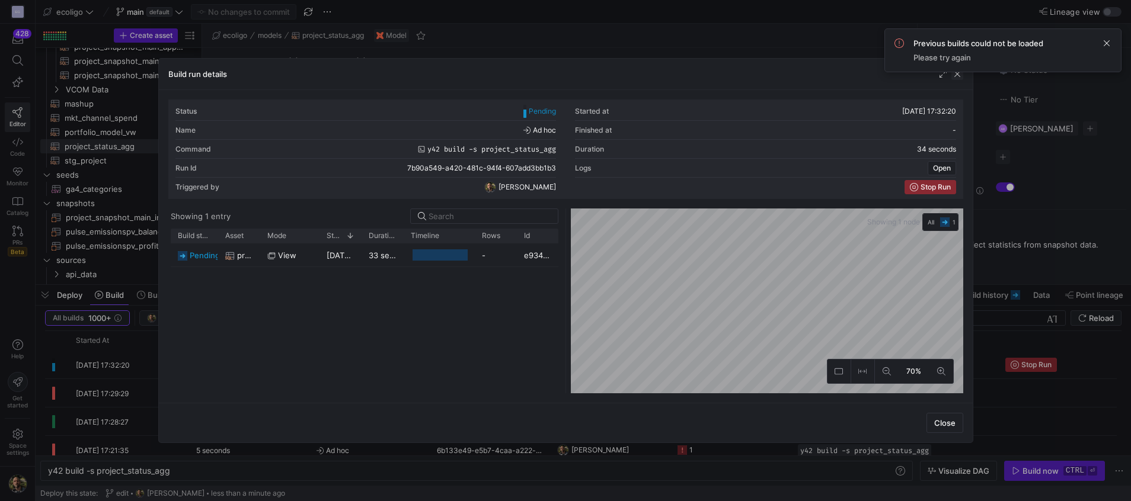
click at [958, 75] on span "button" at bounding box center [957, 74] width 12 height 12
